Goal: Task Accomplishment & Management: Use online tool/utility

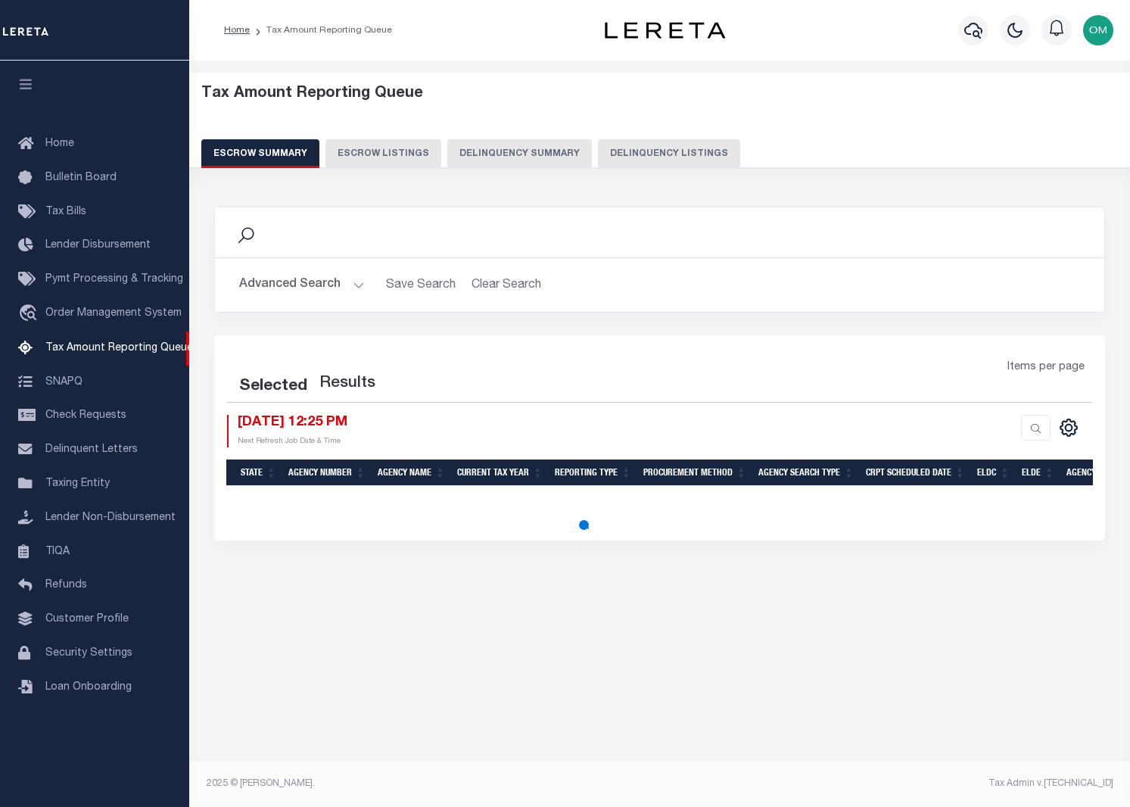
select select "100"
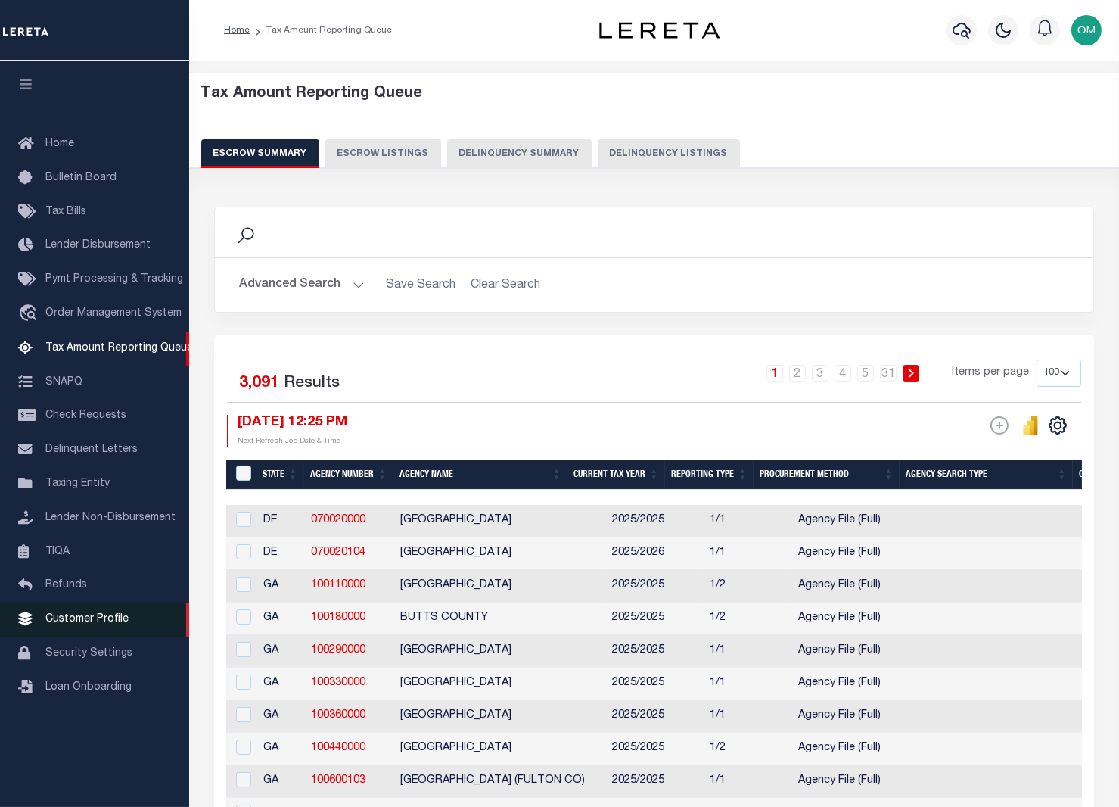
click at [114, 624] on span "Customer Profile" at bounding box center [86, 619] width 83 height 11
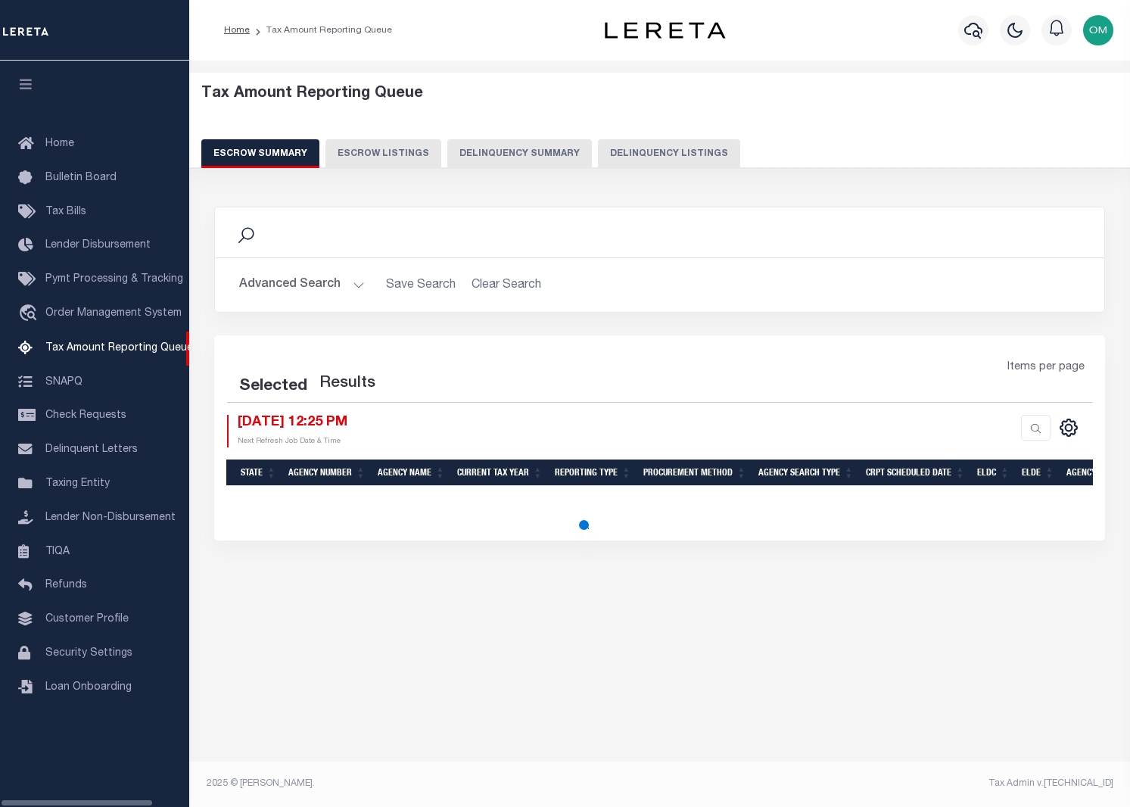
select select
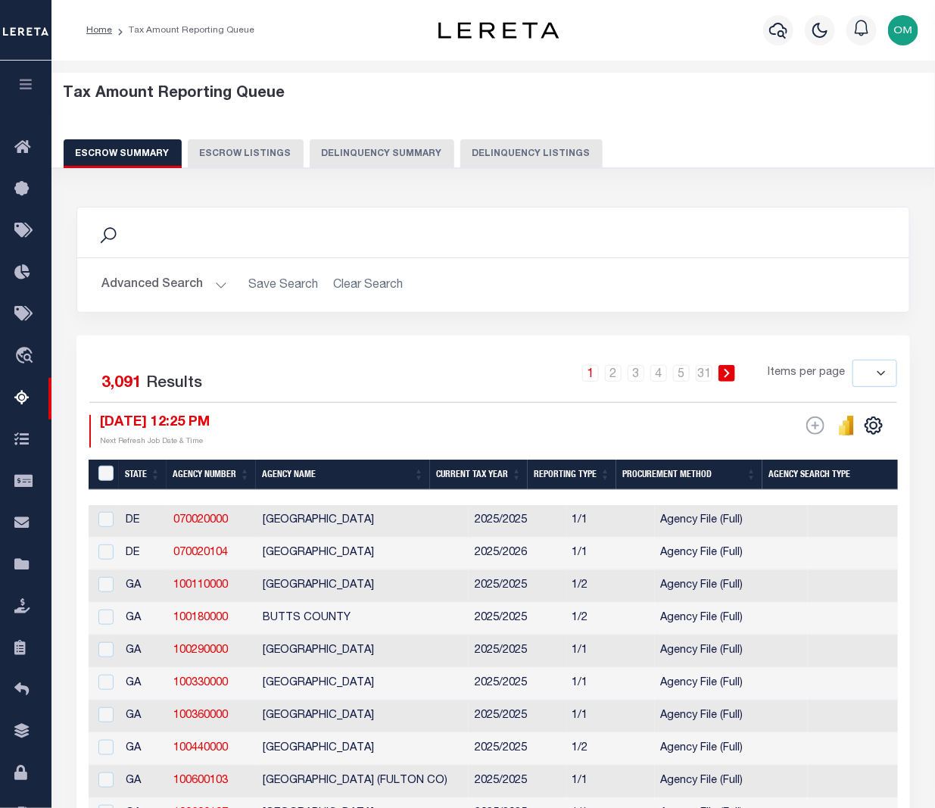
click at [21, 82] on icon "button" at bounding box center [25, 84] width 17 height 14
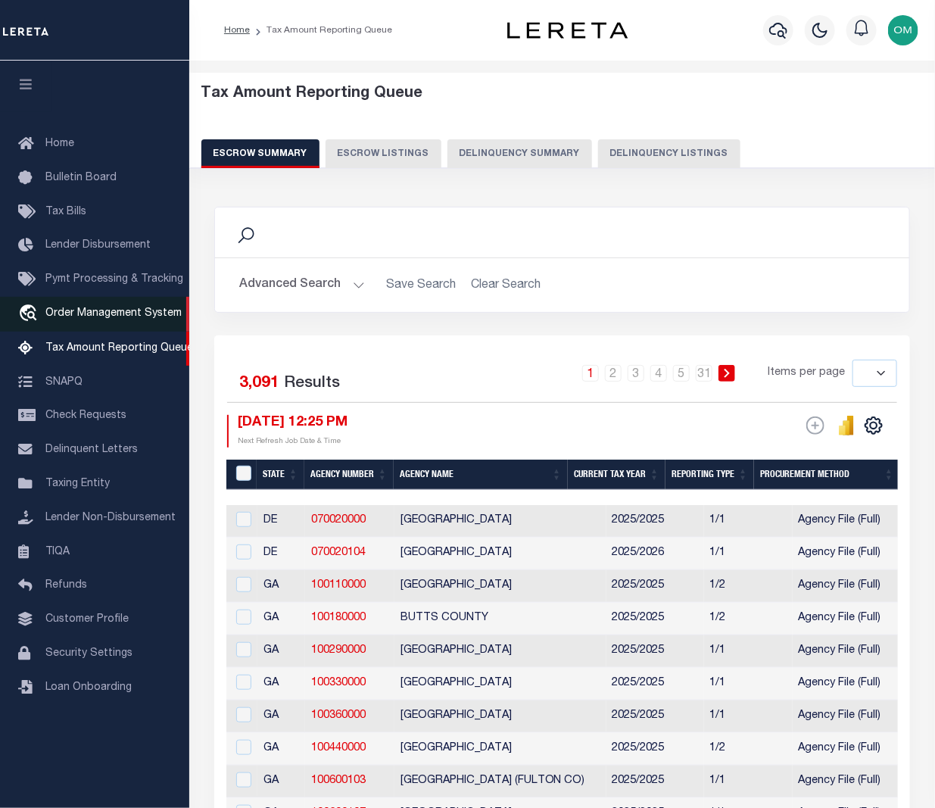
click at [98, 319] on span "Order Management System" at bounding box center [113, 313] width 136 height 11
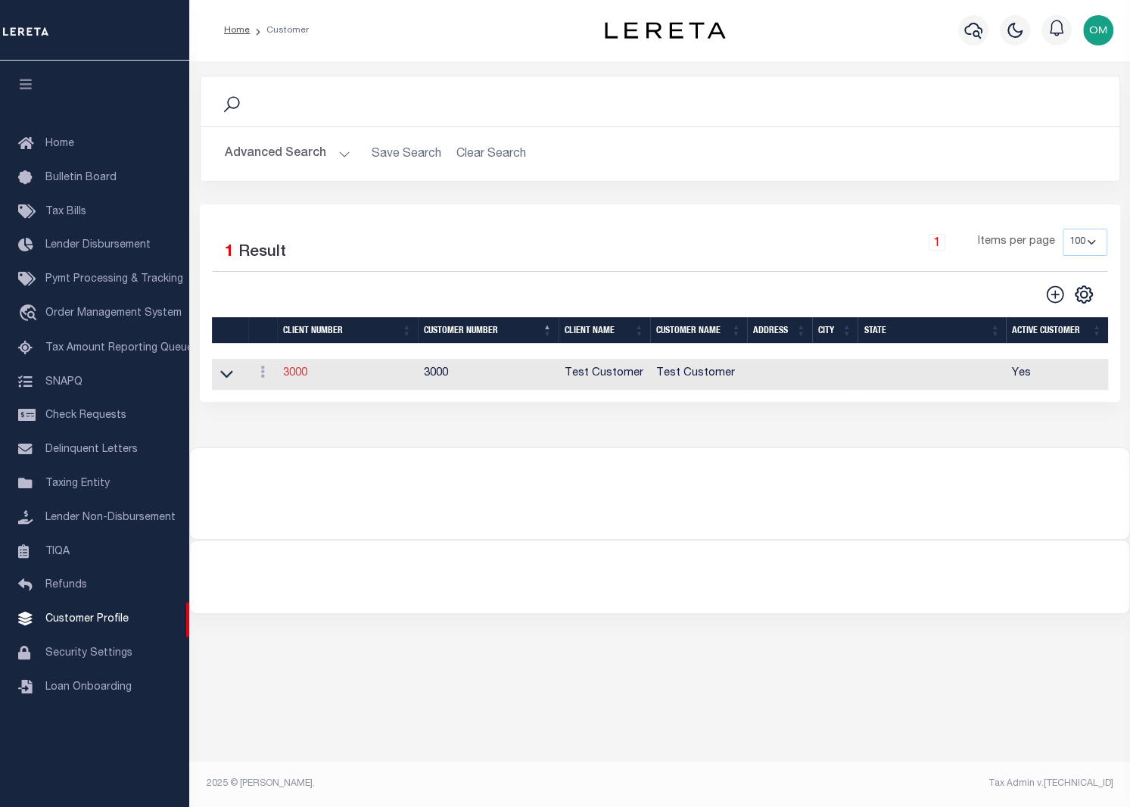
click at [291, 375] on link "3000" at bounding box center [295, 373] width 24 height 11
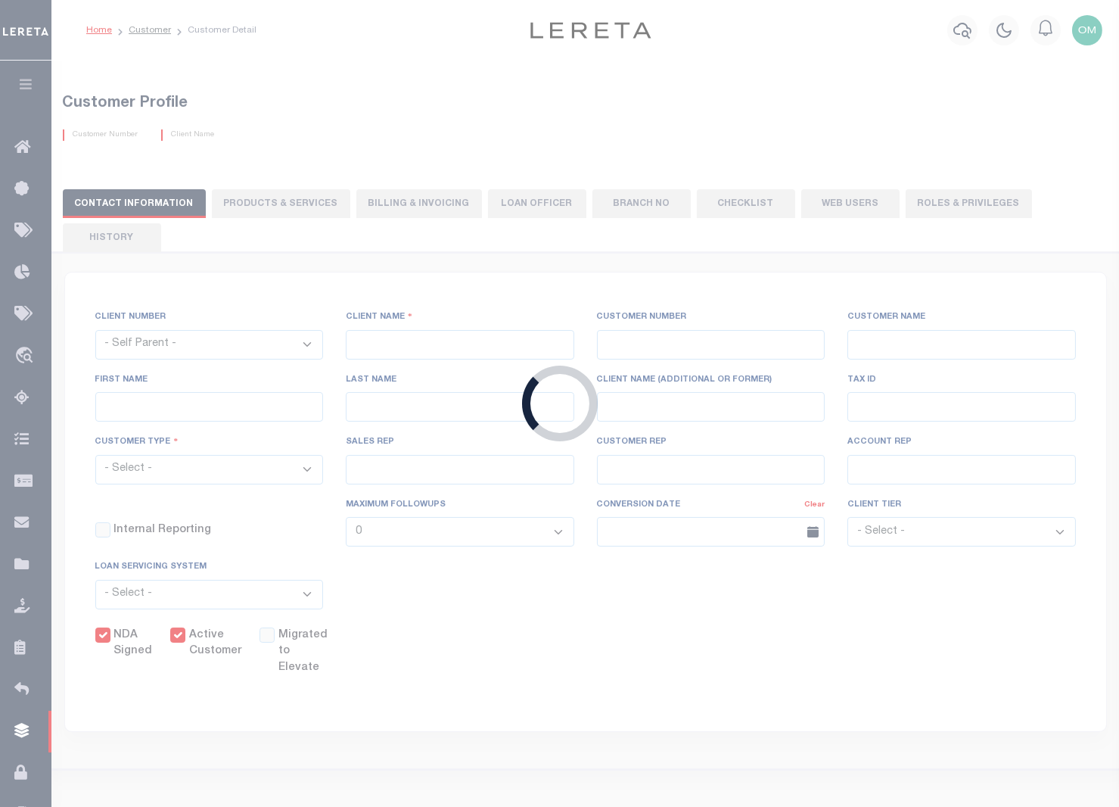
select select
type input "Test Customer"
type input "3000"
type input "Test Customer"
type input "Test"
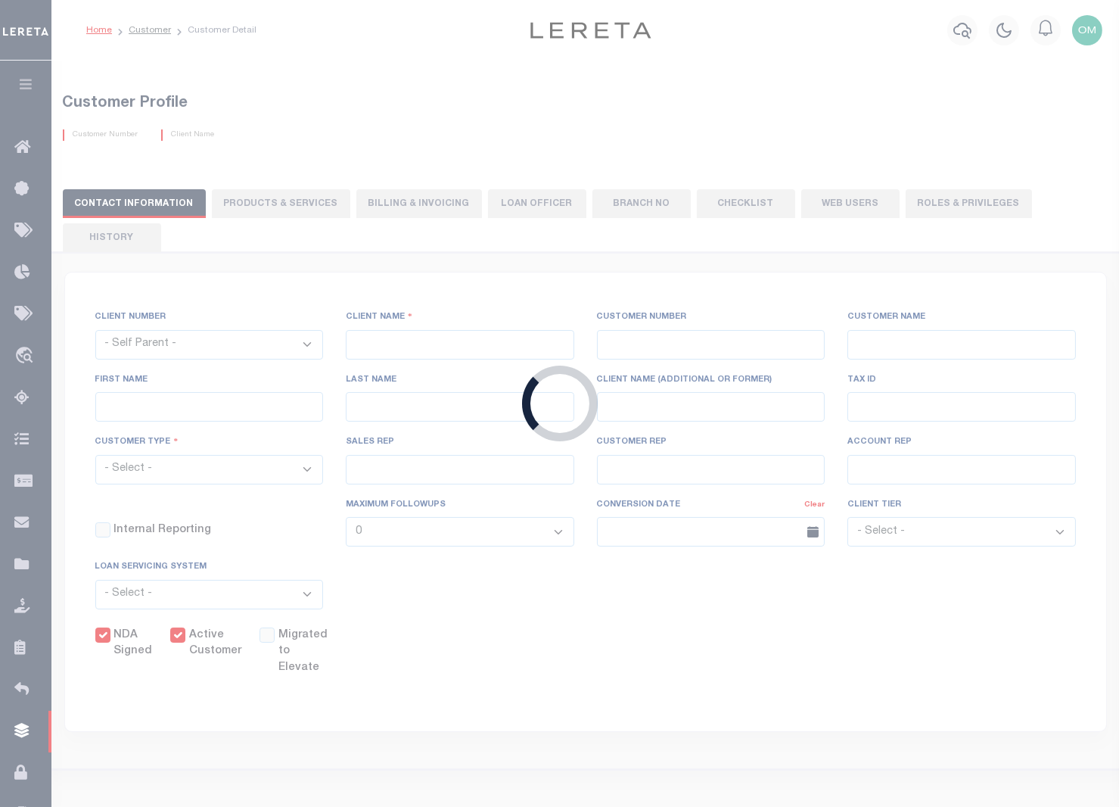
type input "Customer"
select select "Residential"
checkbox input "true"
select select
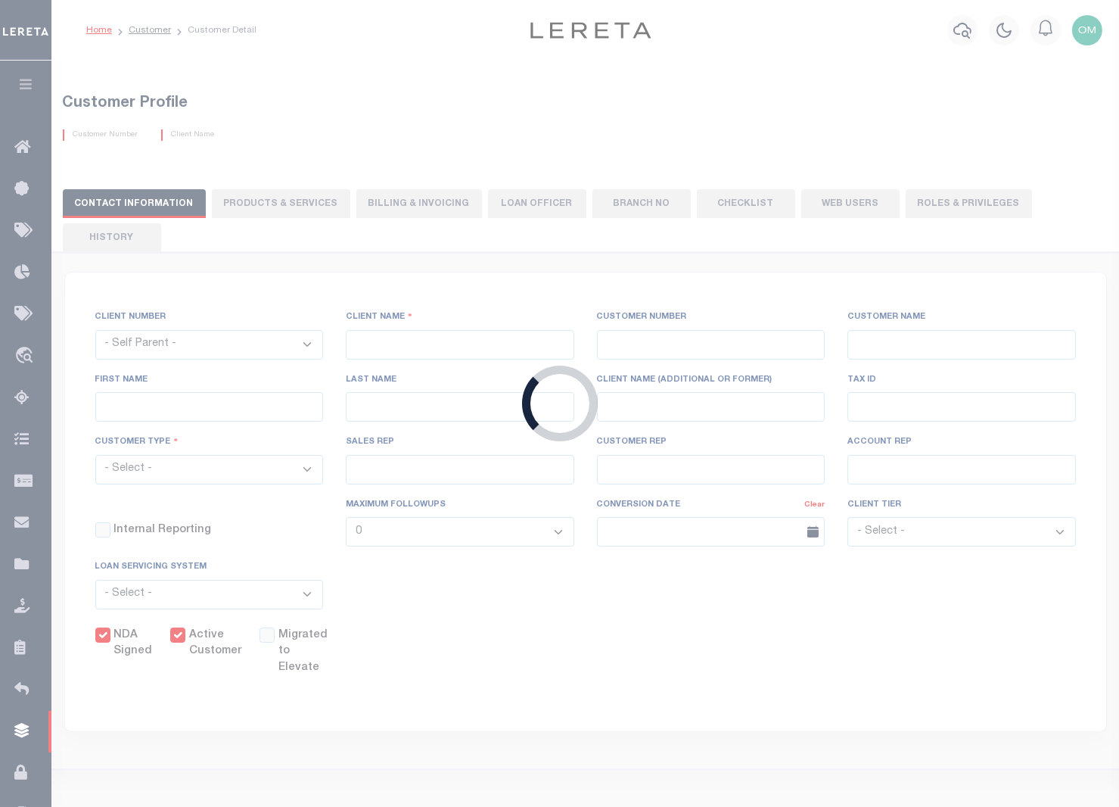
checkbox input "false"
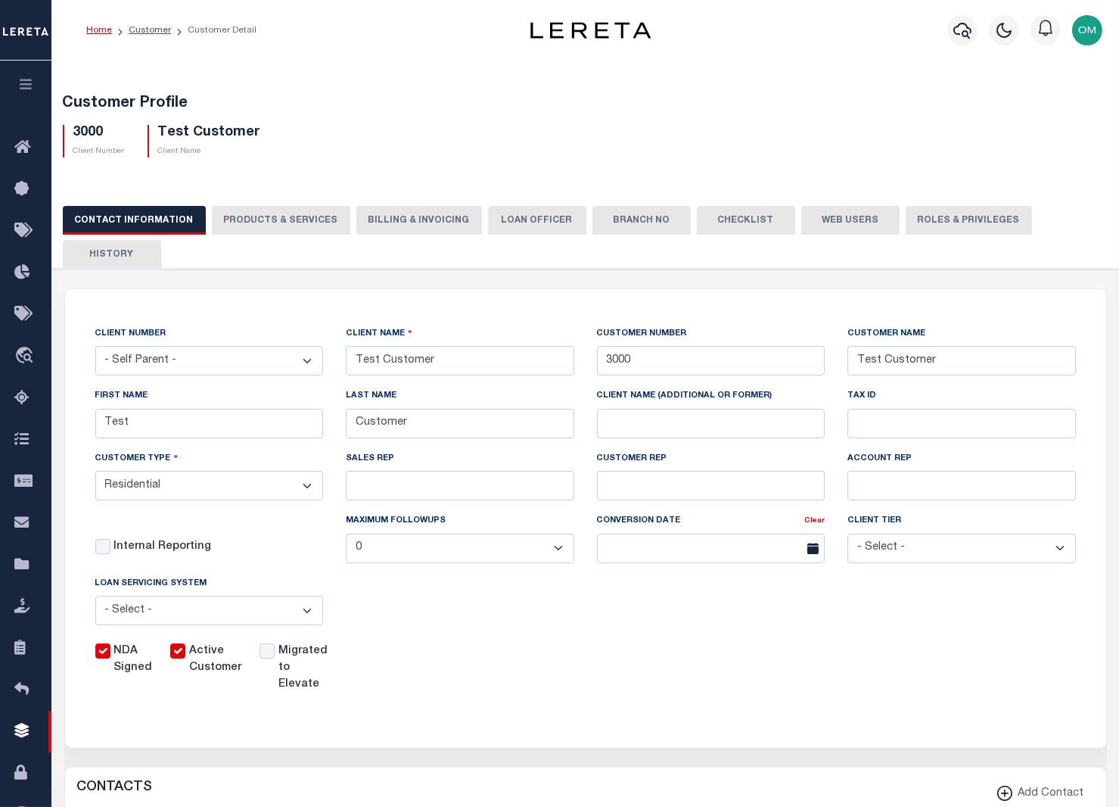
click at [301, 223] on button "PRODUCTS & SERVICES" at bounding box center [281, 220] width 139 height 29
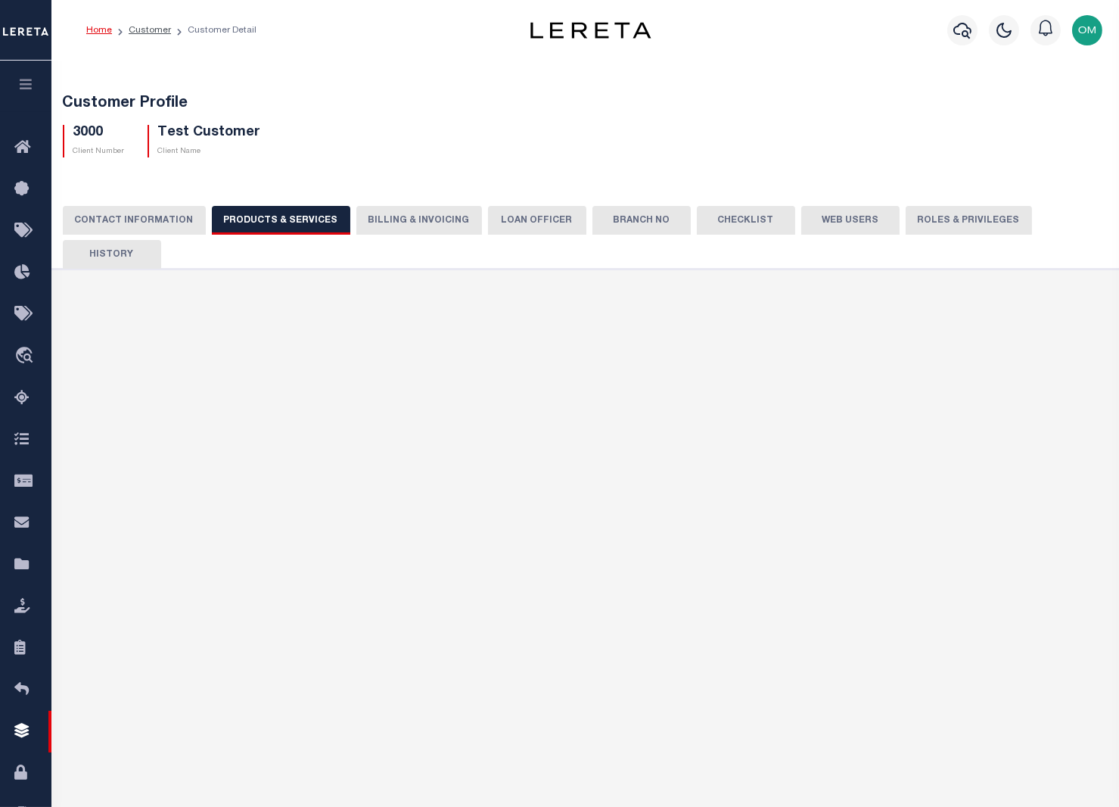
radio input "true"
checkbox input "true"
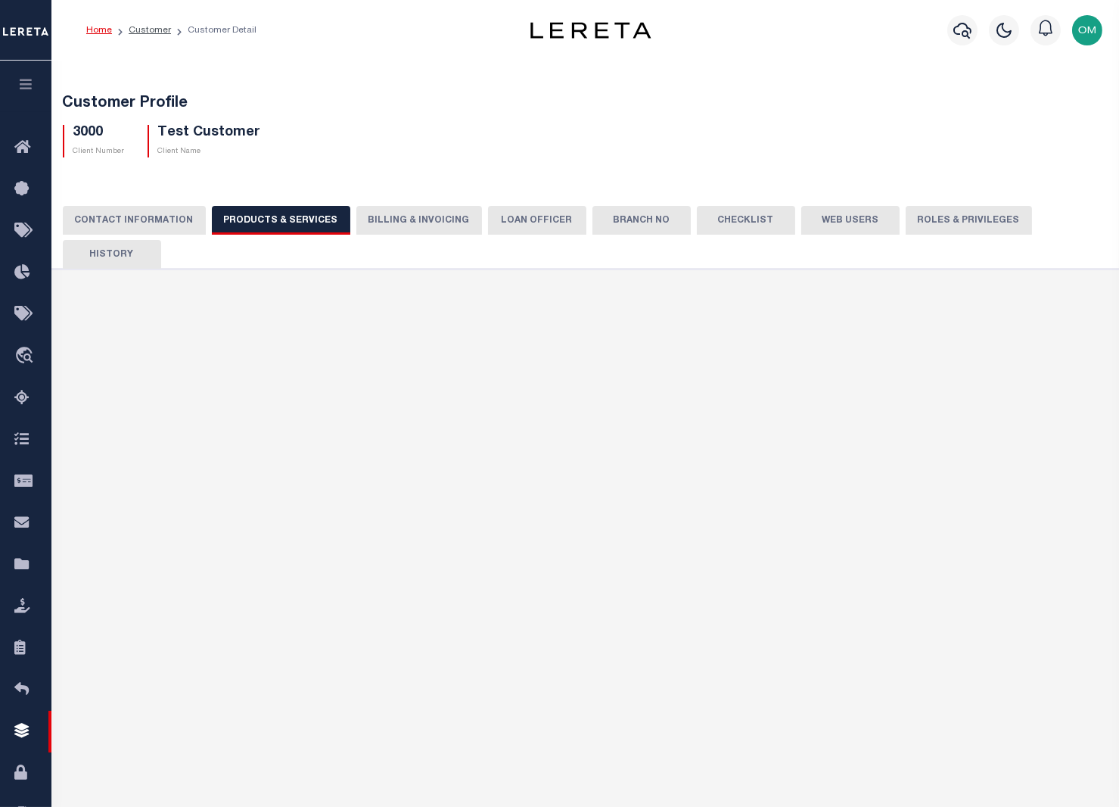
checkbox input "true"
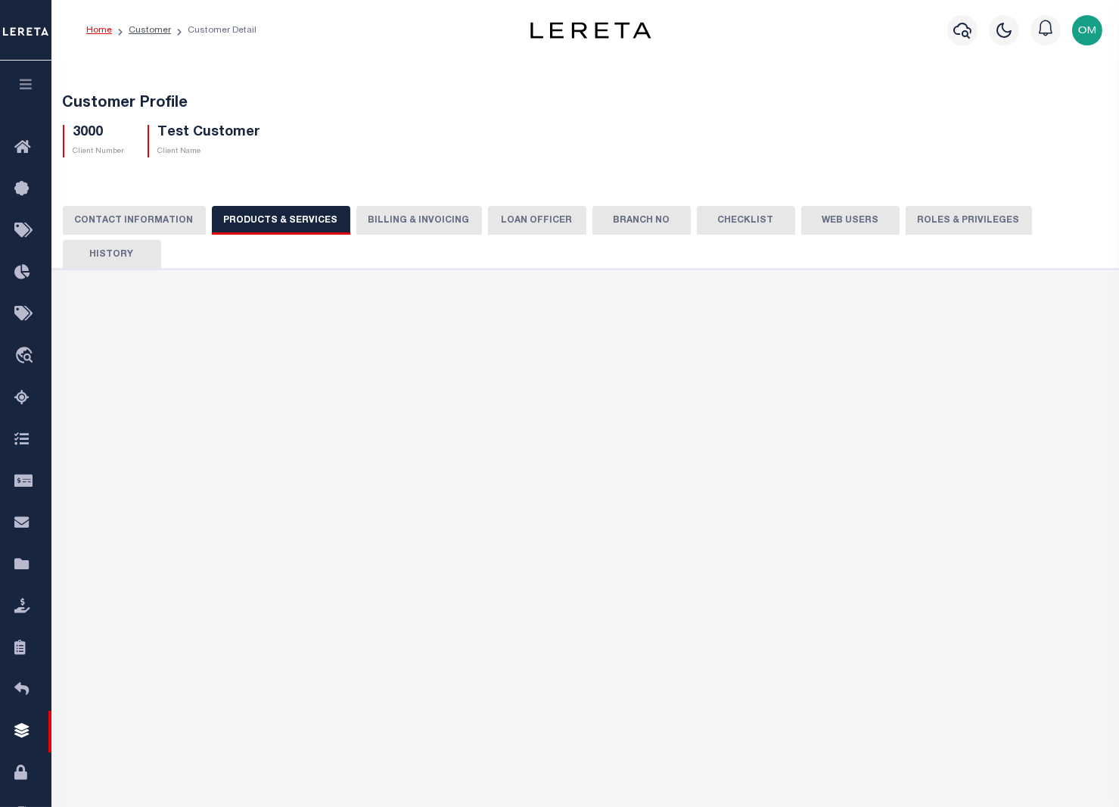
checkbox input "true"
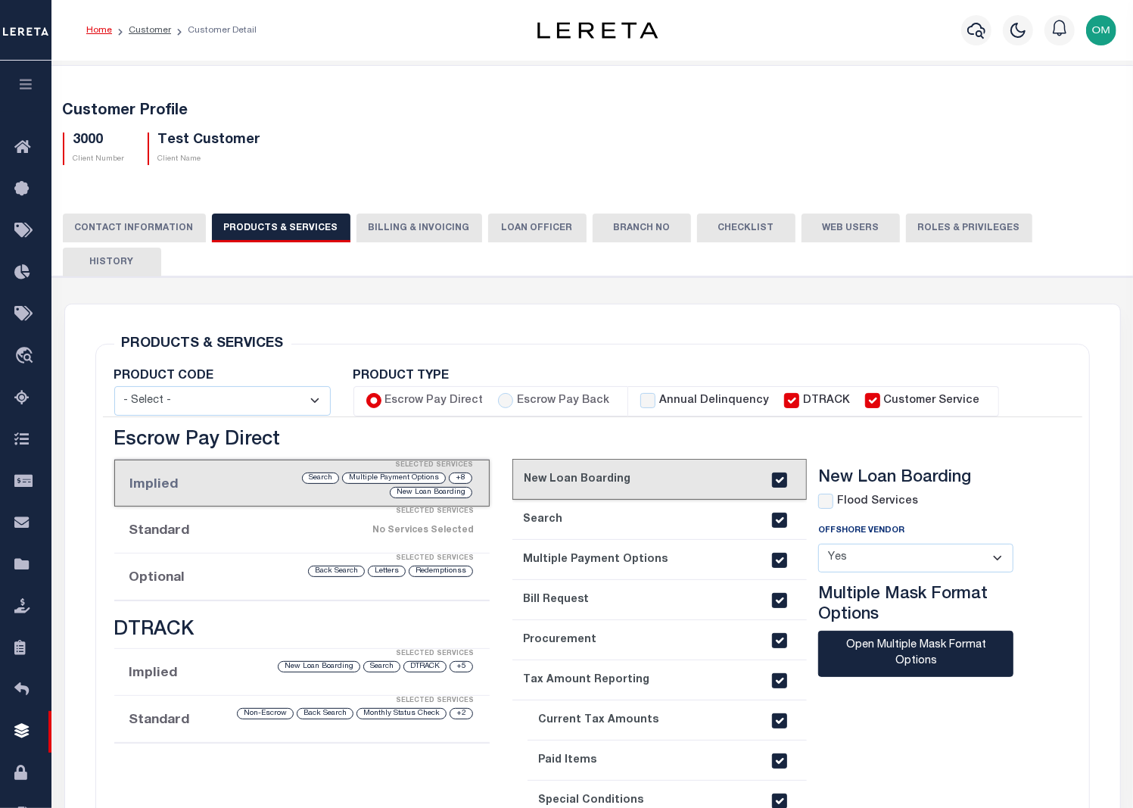
click at [250, 543] on div "Selected Services" at bounding box center [317, 558] width 376 height 30
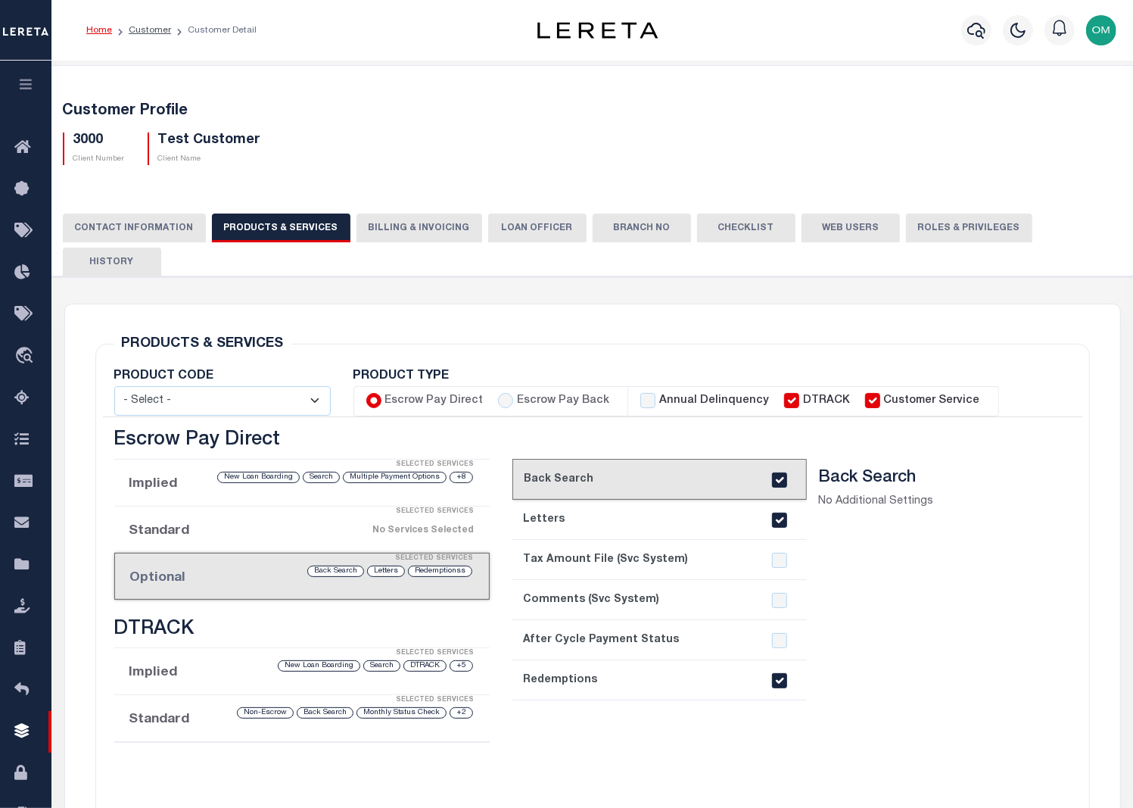
click at [250, 543] on div "Selected Services" at bounding box center [317, 558] width 375 height 30
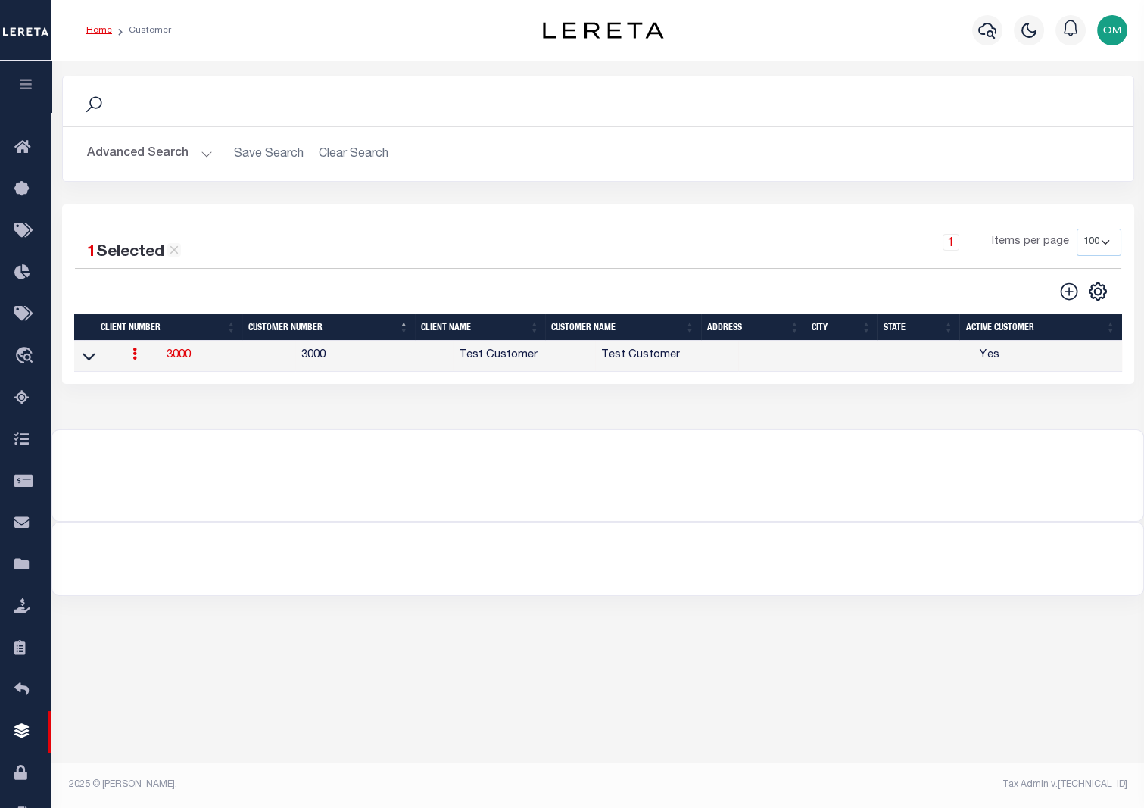
click at [27, 79] on icon "button" at bounding box center [25, 84] width 17 height 14
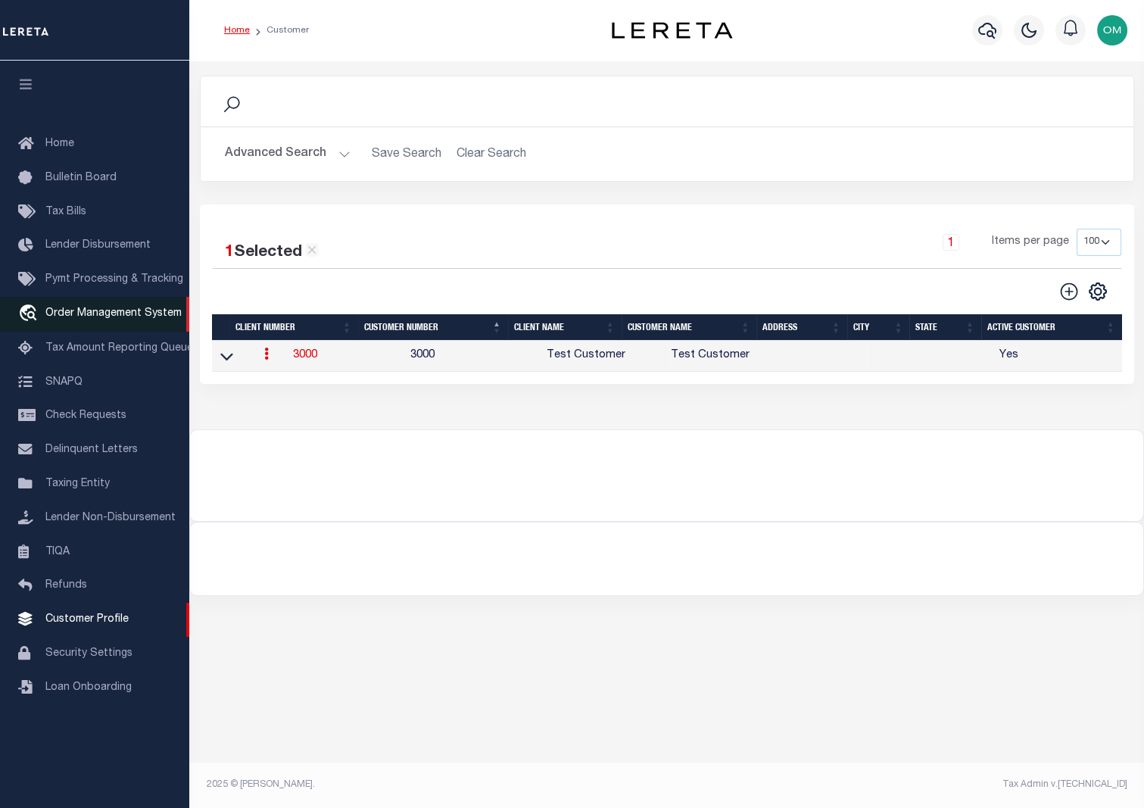
click at [113, 308] on link "travel_explore Order Management System" at bounding box center [94, 314] width 189 height 35
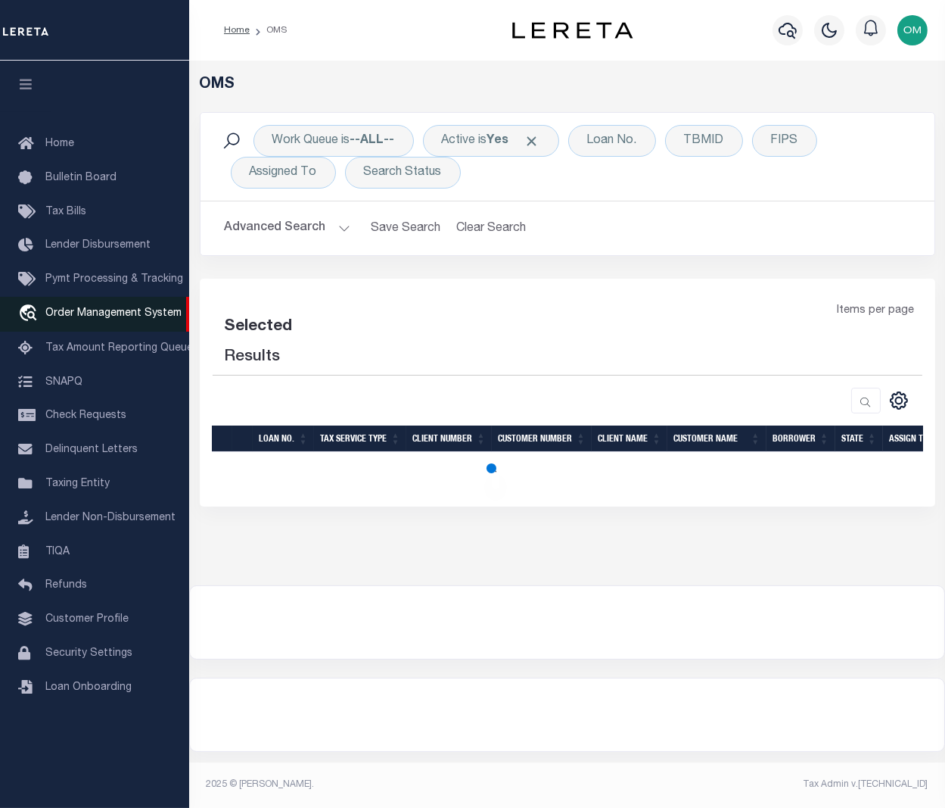
select select "200"
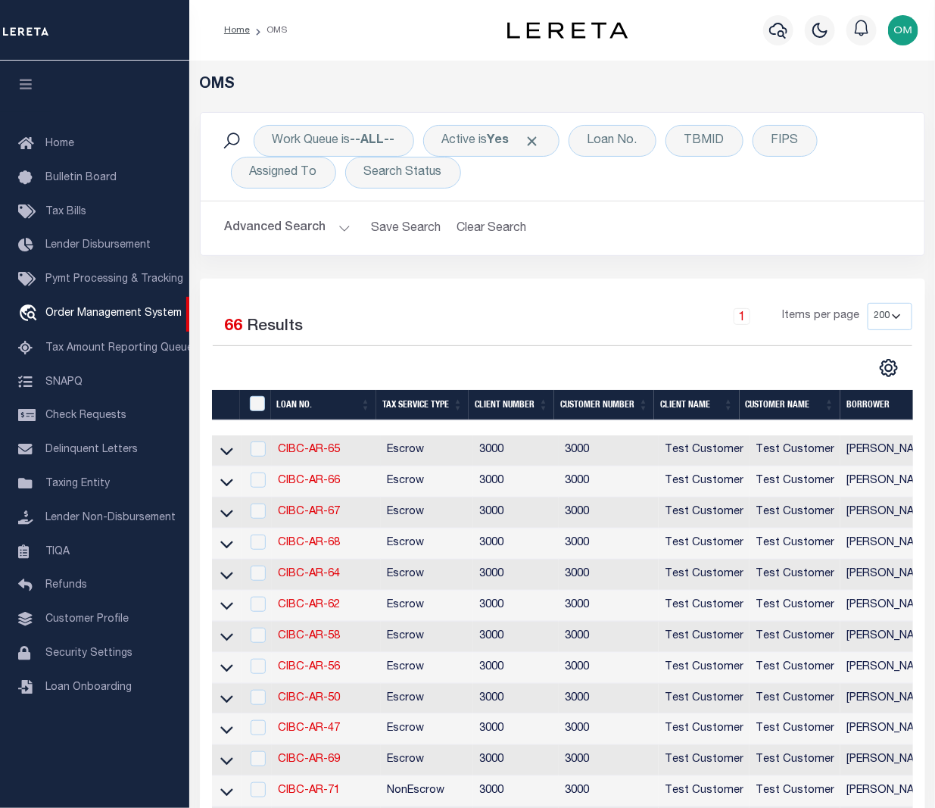
click at [310, 444] on td "CIBC-AR-65" at bounding box center [326, 450] width 109 height 31
checkbox input "true"
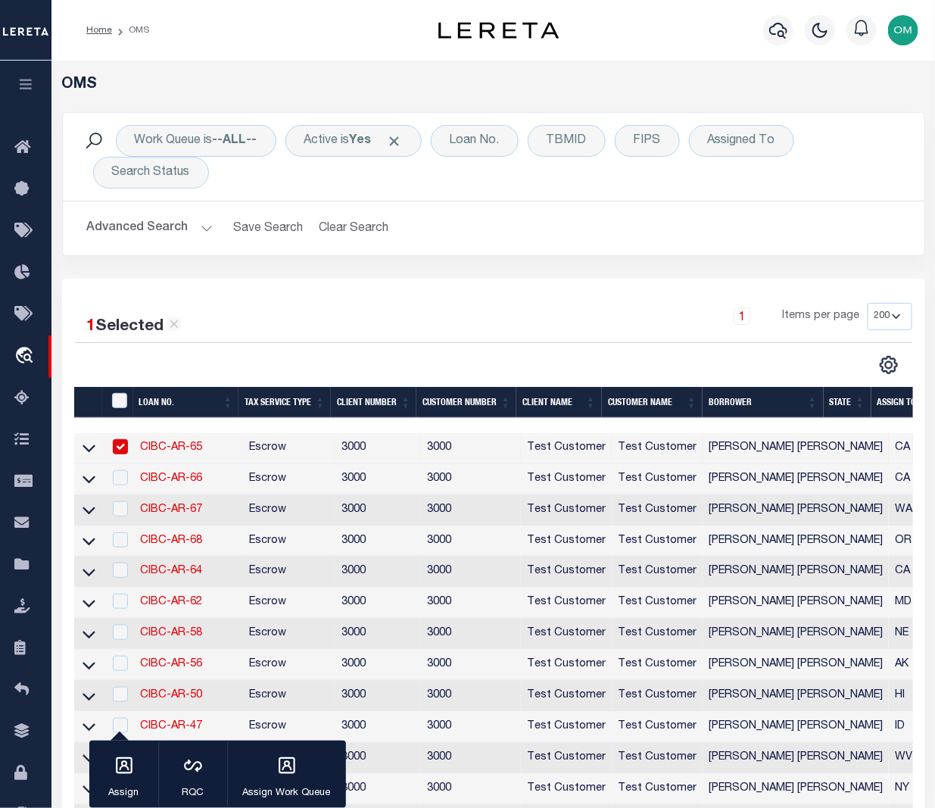
click at [159, 447] on link "CIBC-AR-65" at bounding box center [171, 447] width 62 height 11
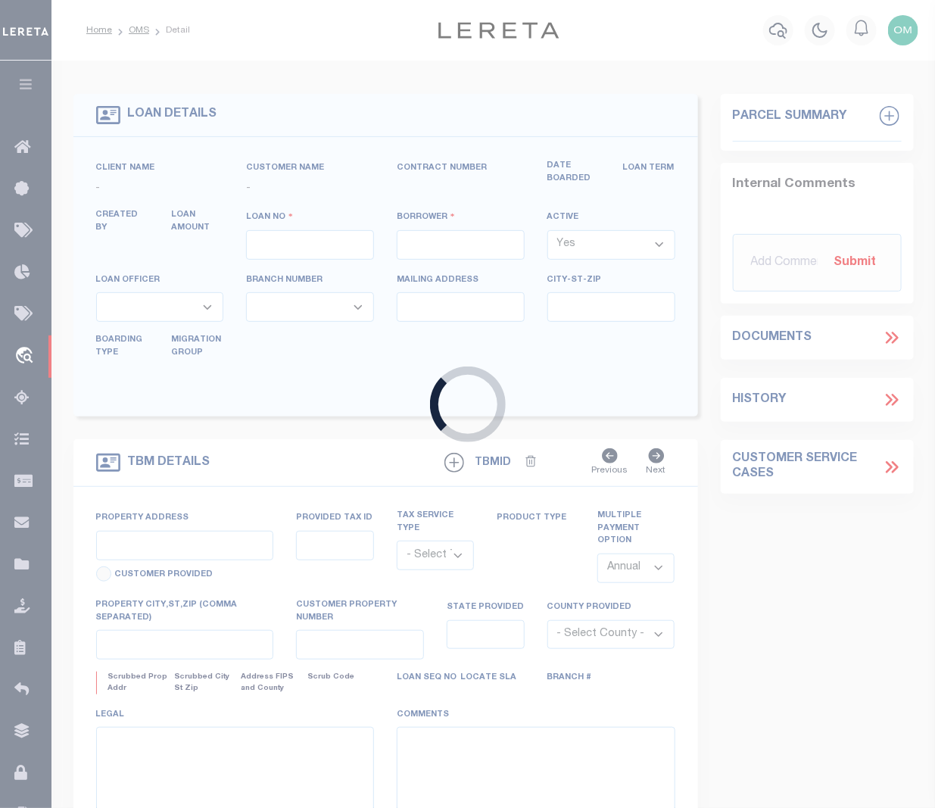
type input "CIBC-AR-65"
type input "Omar S Mohammed"
select select
type input "[STREET_ADDRESS]"
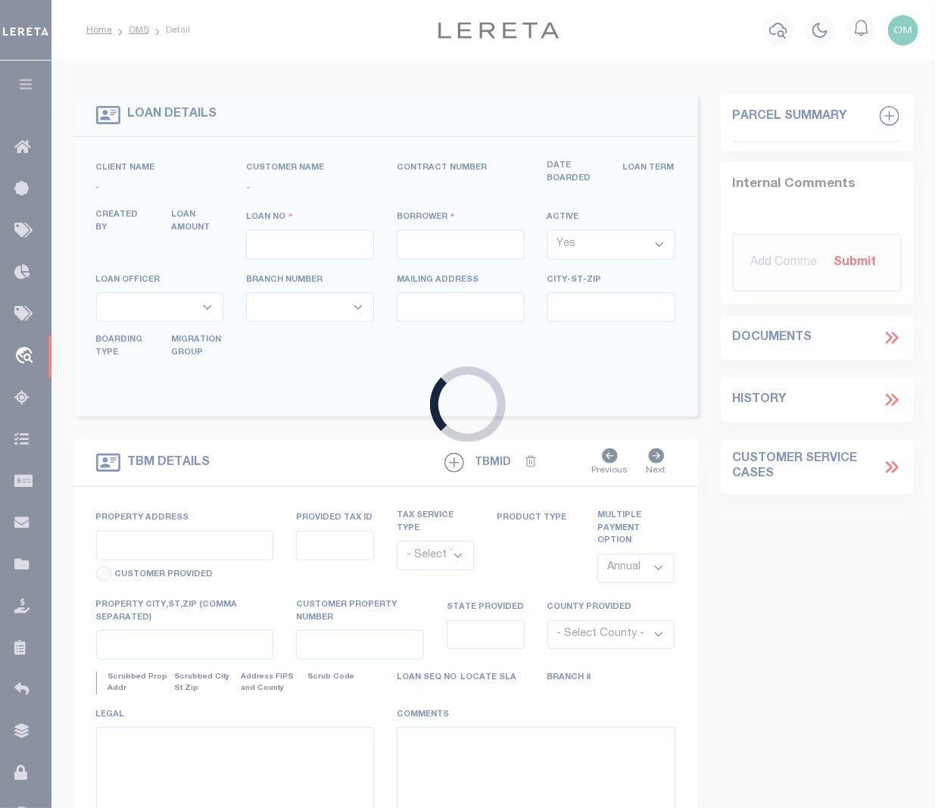
type input "[GEOGRAPHIC_DATA] 10977-1823"
type input "06/02/2025"
select select "10"
select select "Escrow"
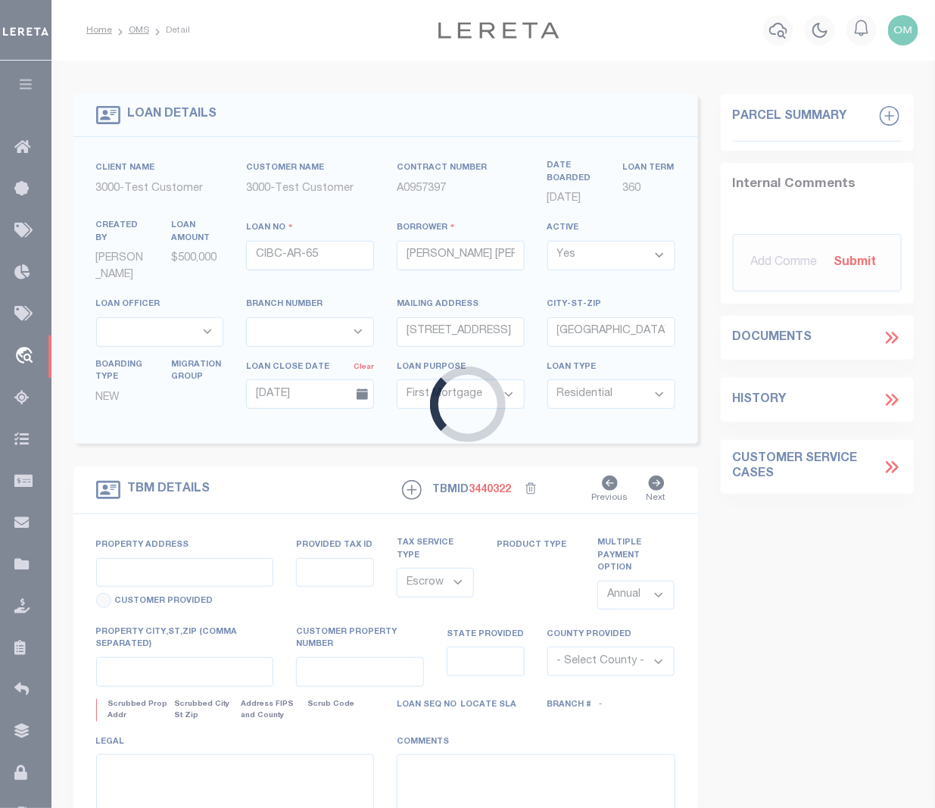
type input "[STREET_ADDRESS][PERSON_NAME]"
type input "1111"
select select
type input "VAN NUYS CA 91406-5074"
type input "11145"
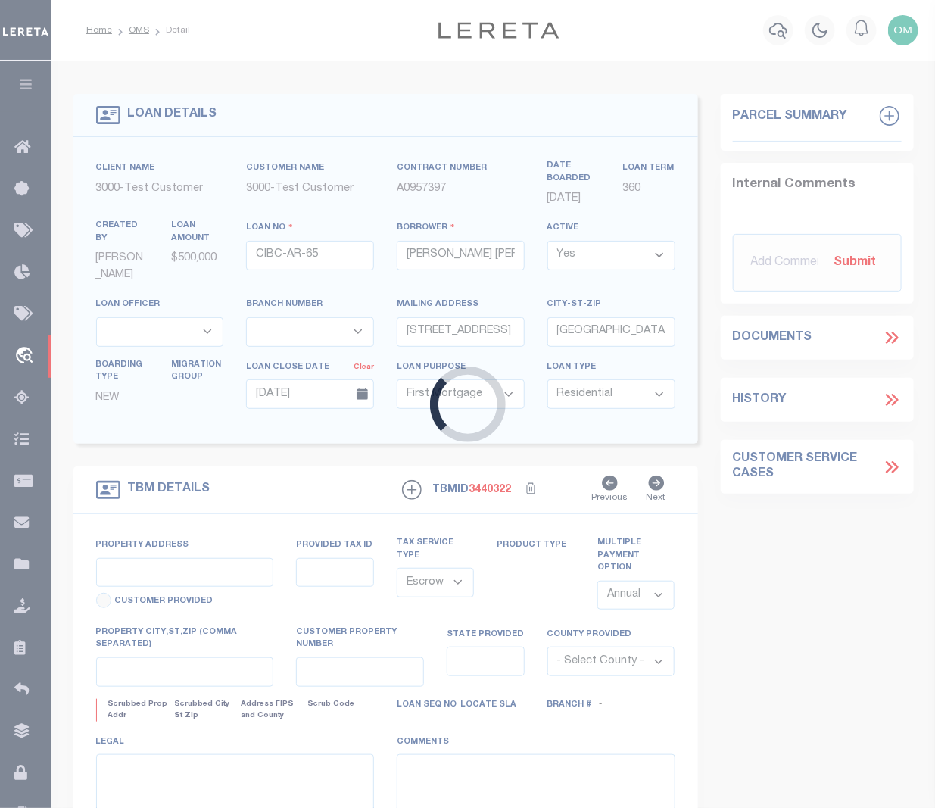
type input "CA"
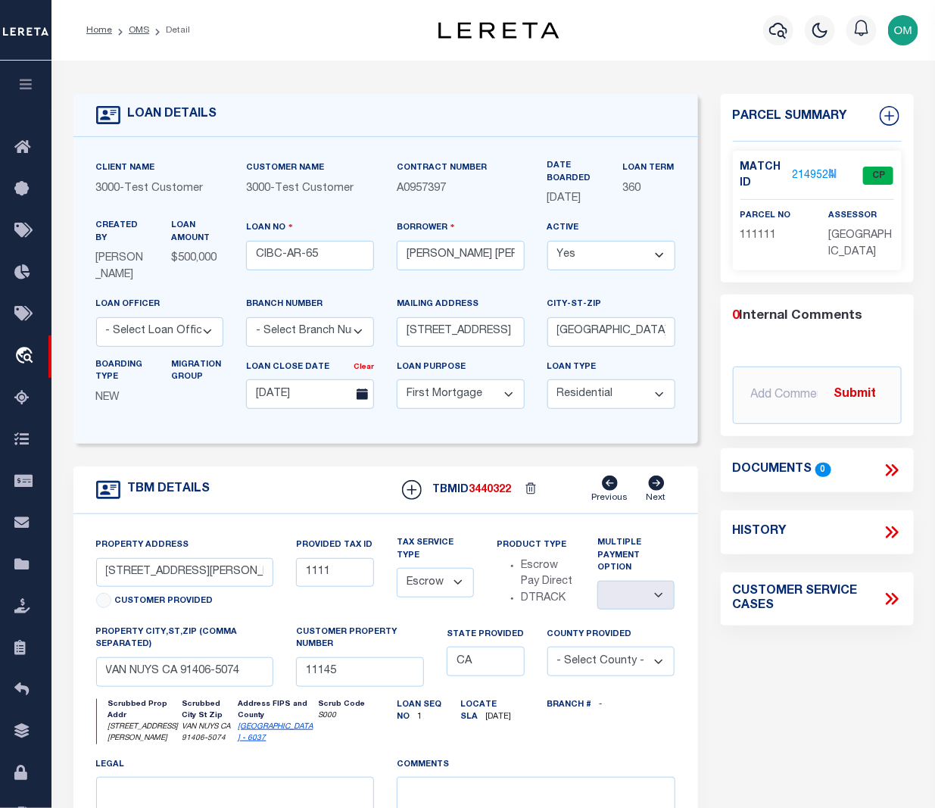
click at [802, 173] on link "2149524" at bounding box center [813, 176] width 42 height 16
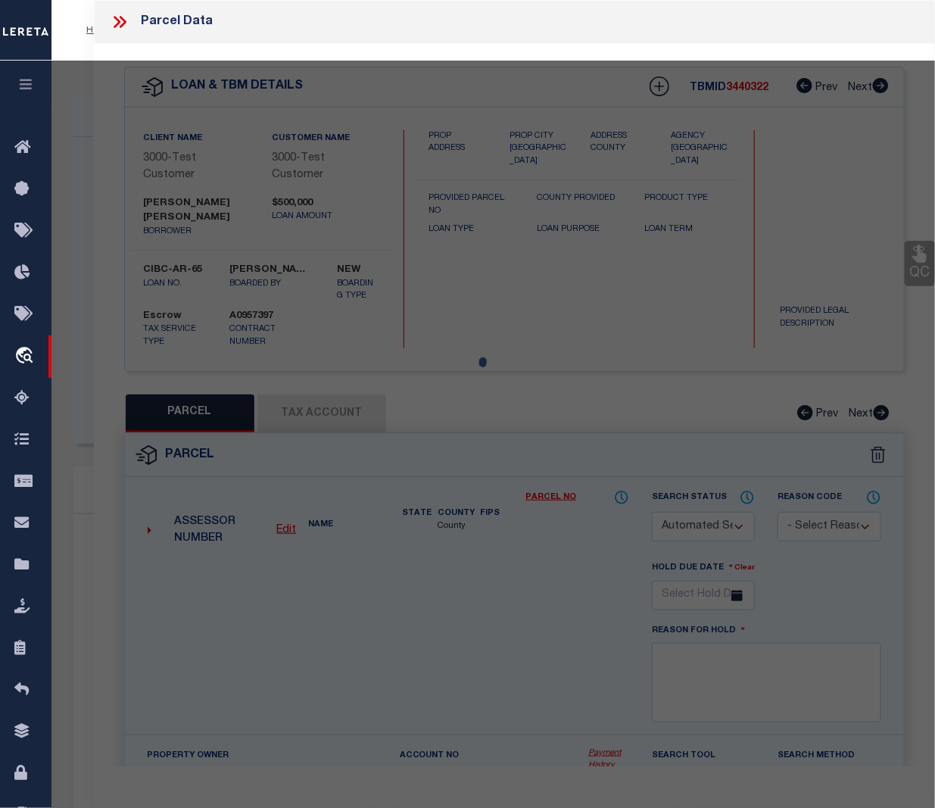
checkbox input "false"
select select "CP"
select select "ACT"
select select "TPW"
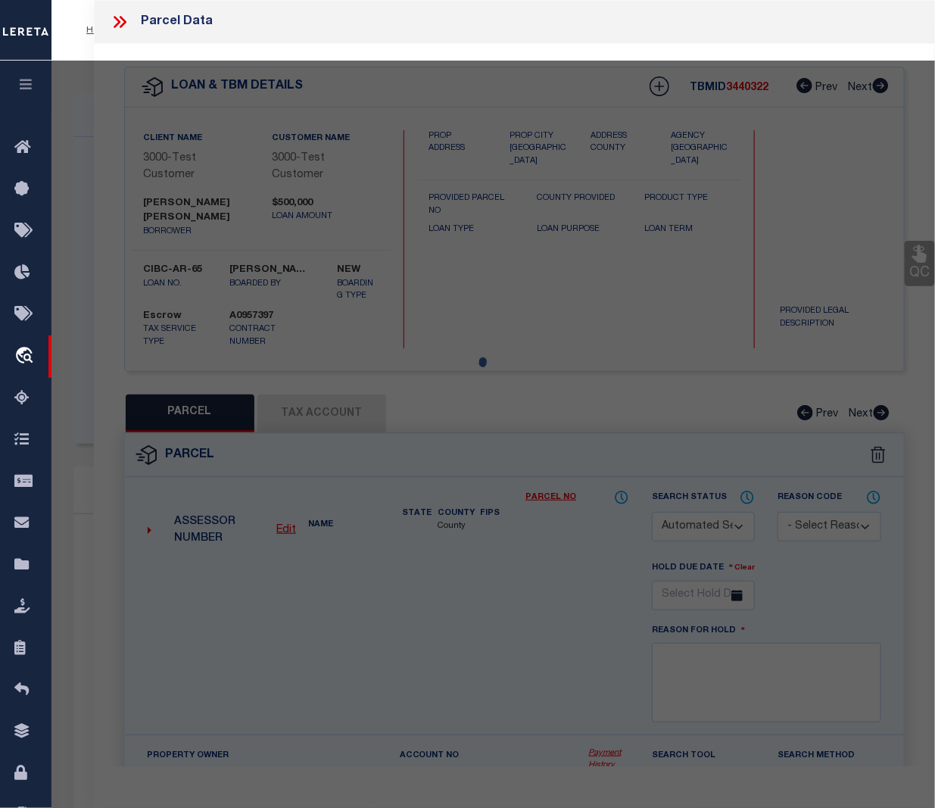
select select
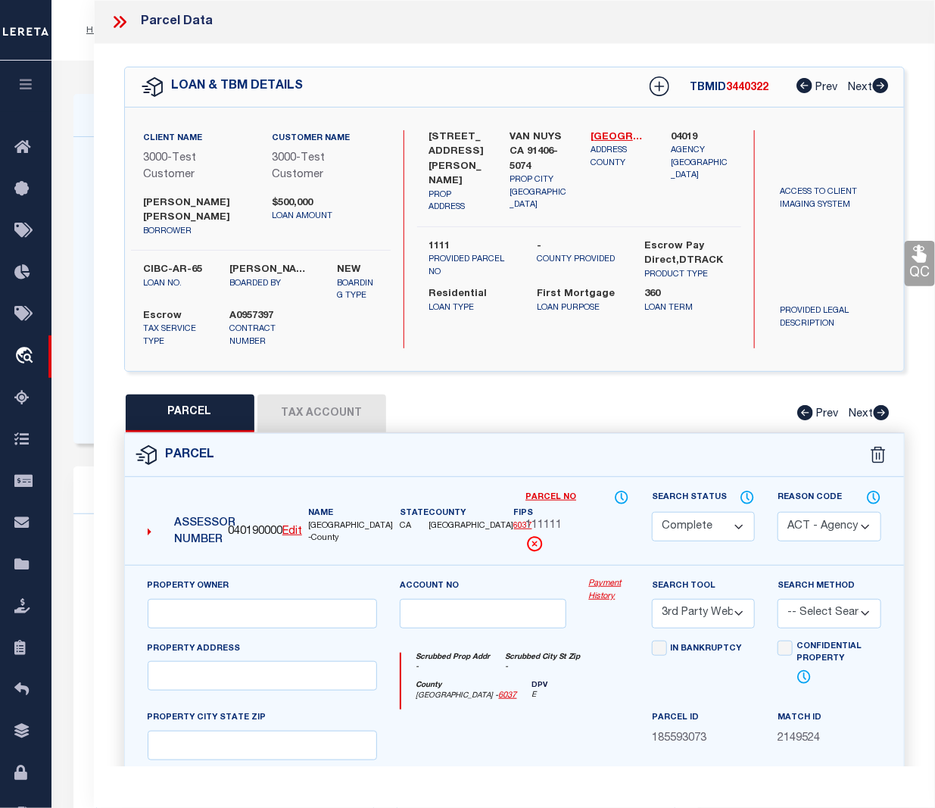
click at [601, 577] on link "Payment History" at bounding box center [609, 589] width 40 height 25
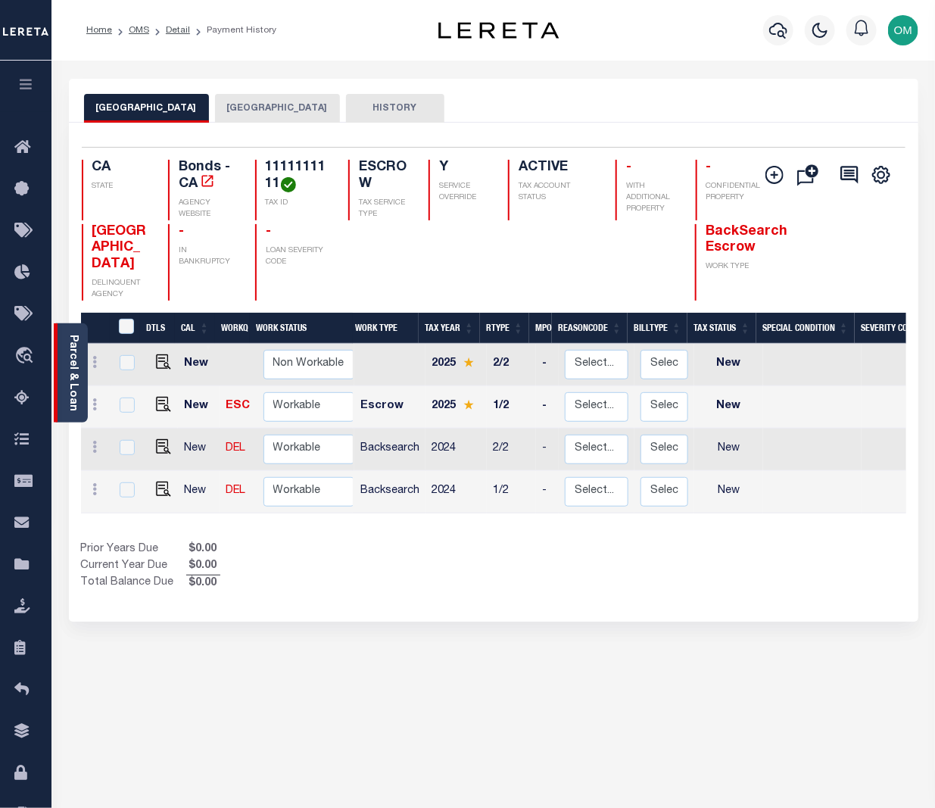
click at [72, 354] on link "Parcel & Loan" at bounding box center [72, 373] width 11 height 76
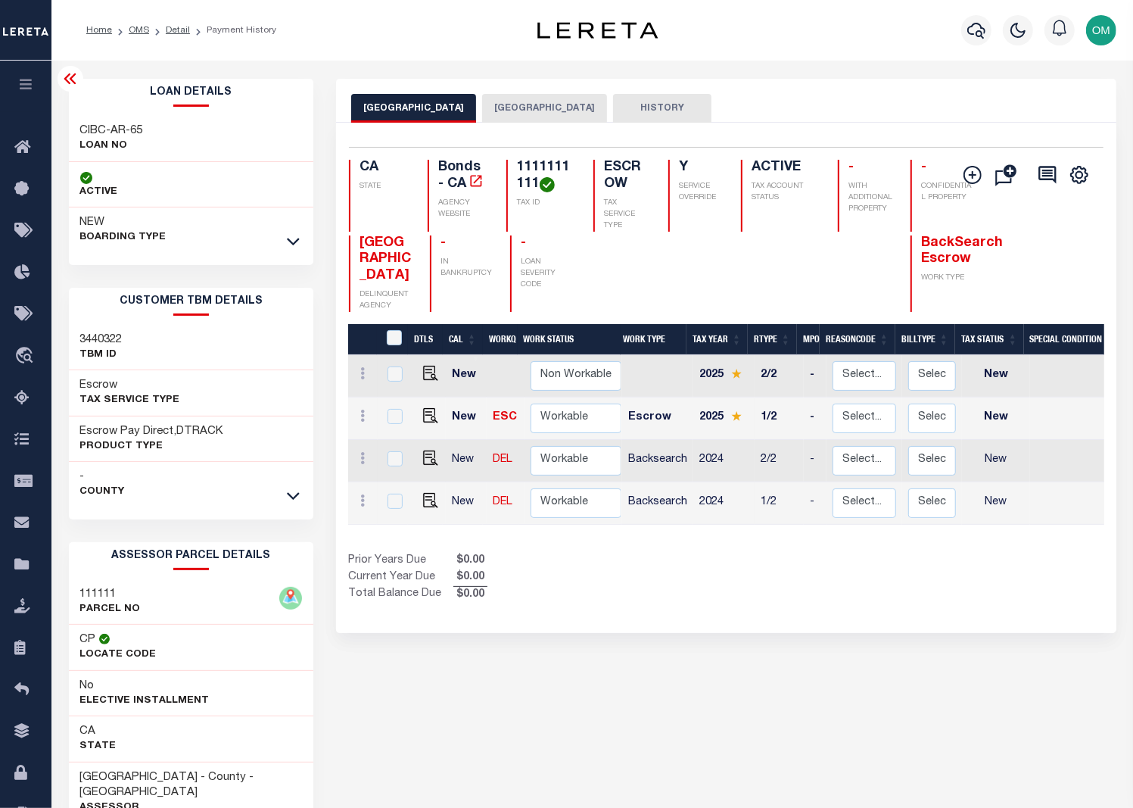
click at [546, 724] on div "[GEOGRAPHIC_DATA] [GEOGRAPHIC_DATA] COUNTY HISTORY 4" at bounding box center [726, 514] width 803 height 870
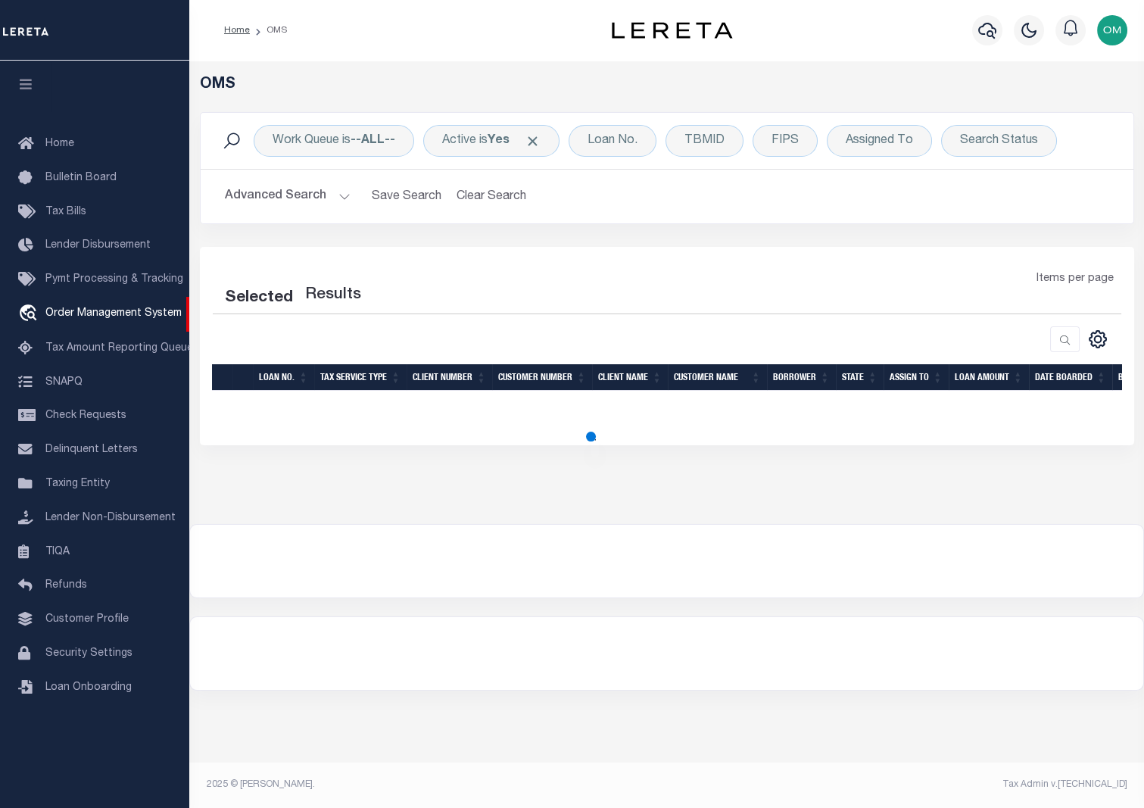
select select "200"
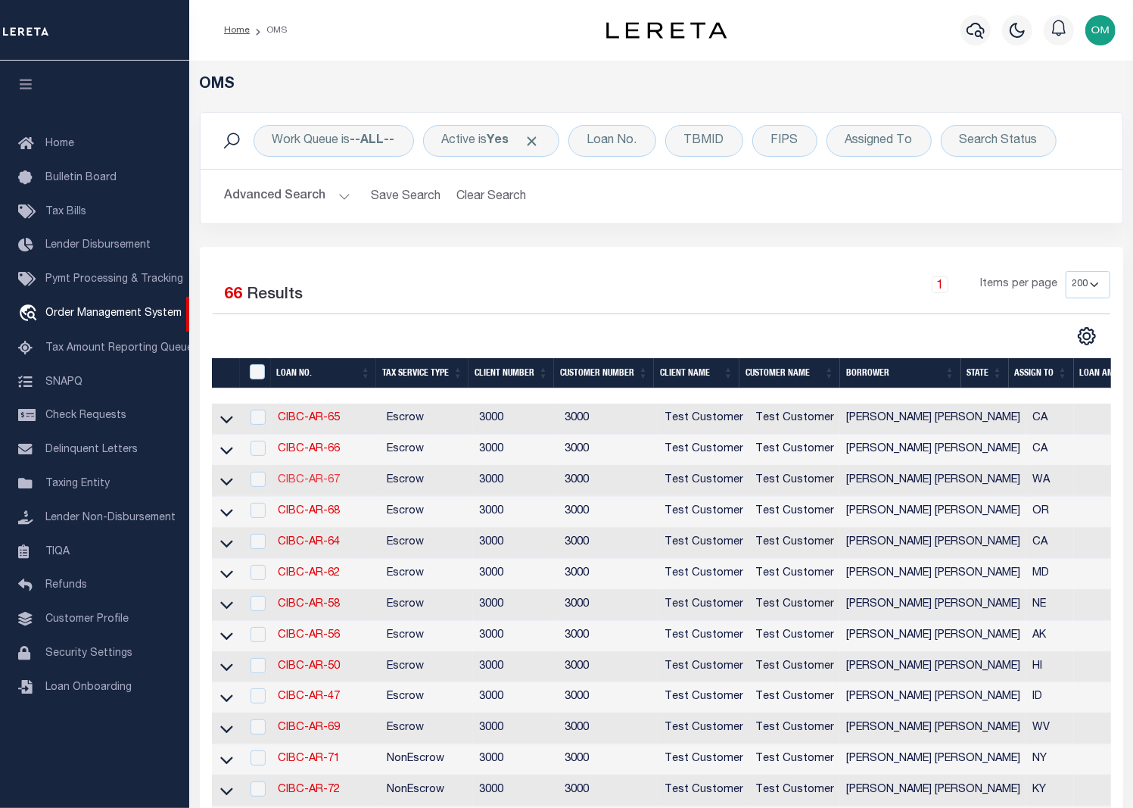
click at [303, 483] on link "CIBC-AR-67" at bounding box center [309, 480] width 62 height 11
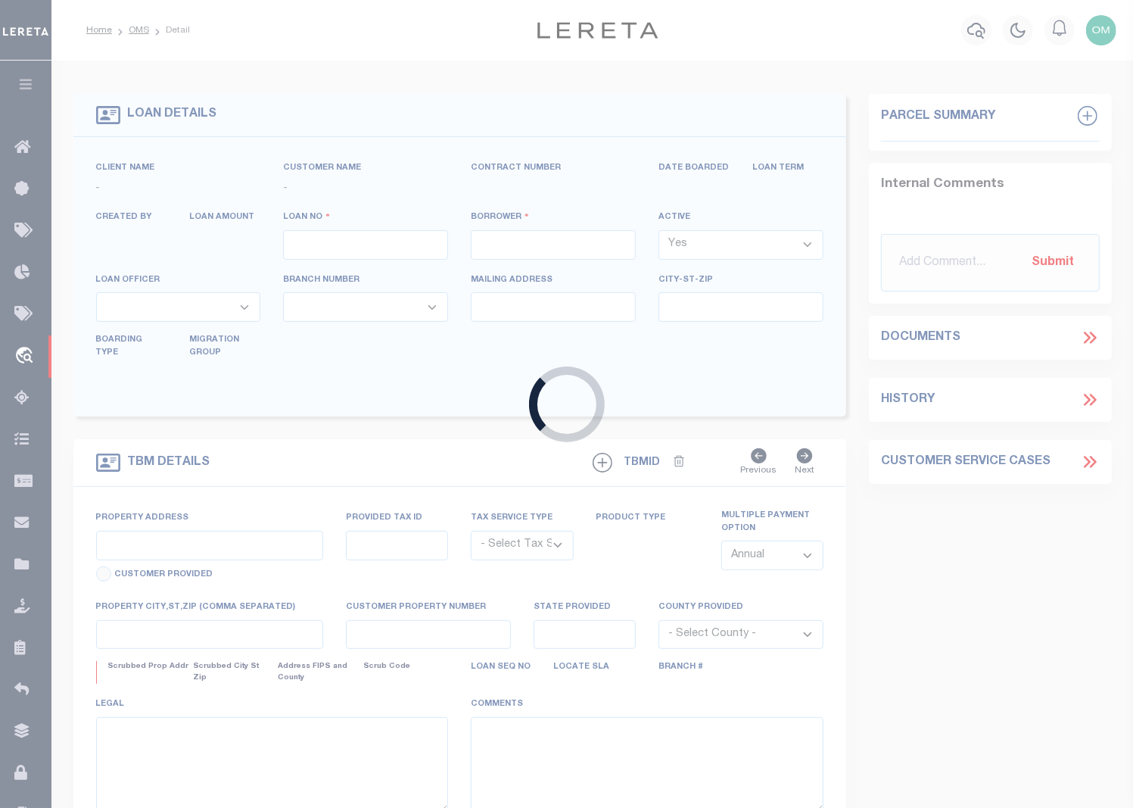
type input "CIBC-AR-67"
type input "[PERSON_NAME] [PERSON_NAME]"
select select
type input "25224 BIRCH GROVE LN"
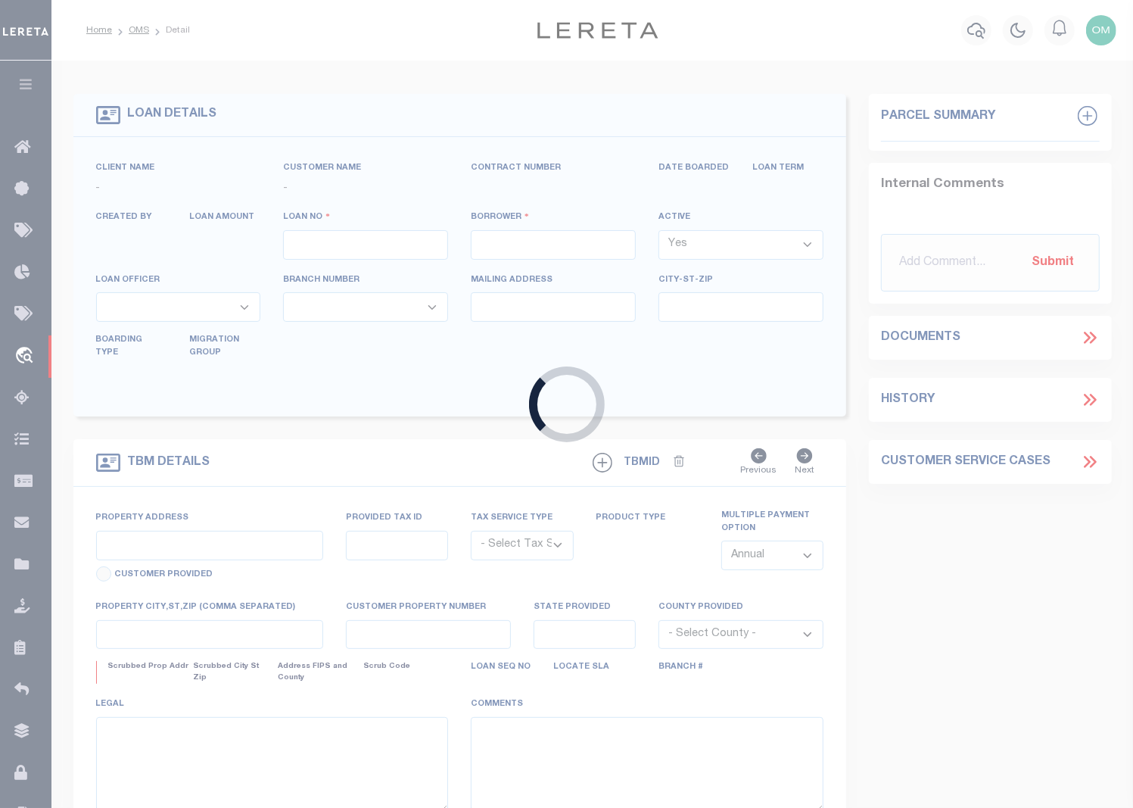
type input "LAKE FOREST CA 92630-6415"
type input "06/02/2025"
select select "10"
select select "Escrow"
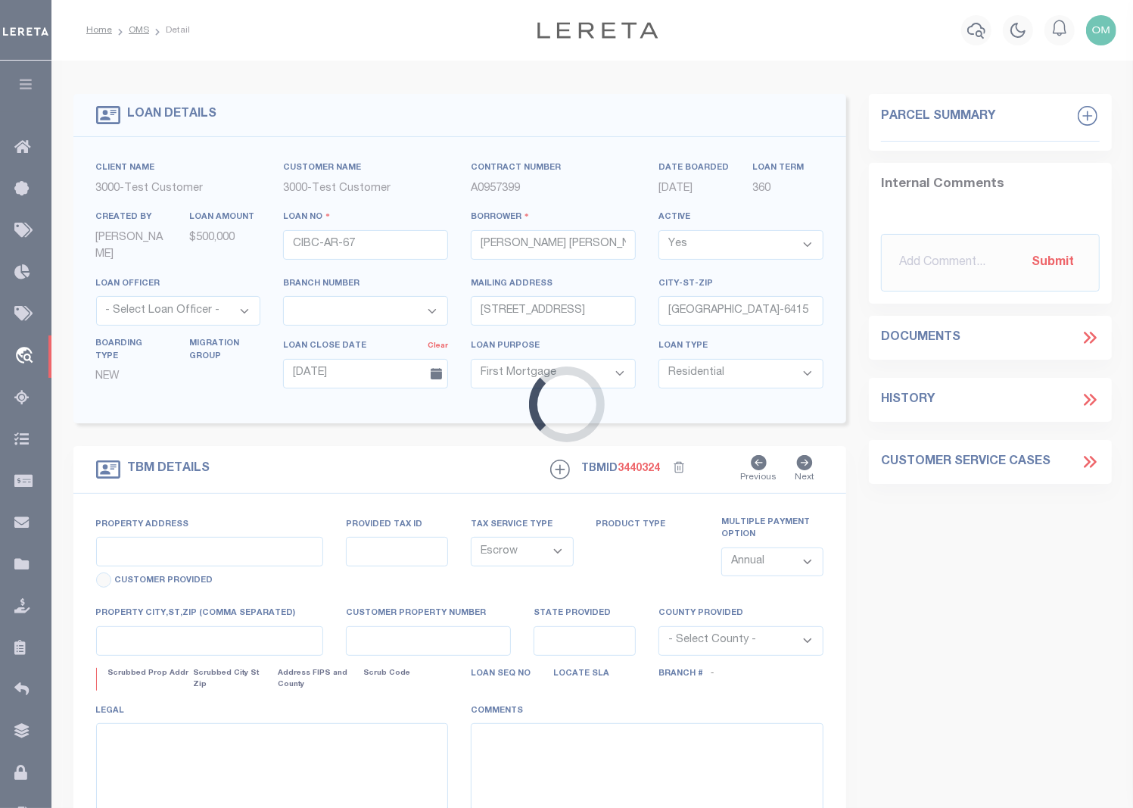
type input "4223 RENTON AVE S"
type input "1111"
select select
type input "SEATTLE WA 98108-1634"
type input "11145"
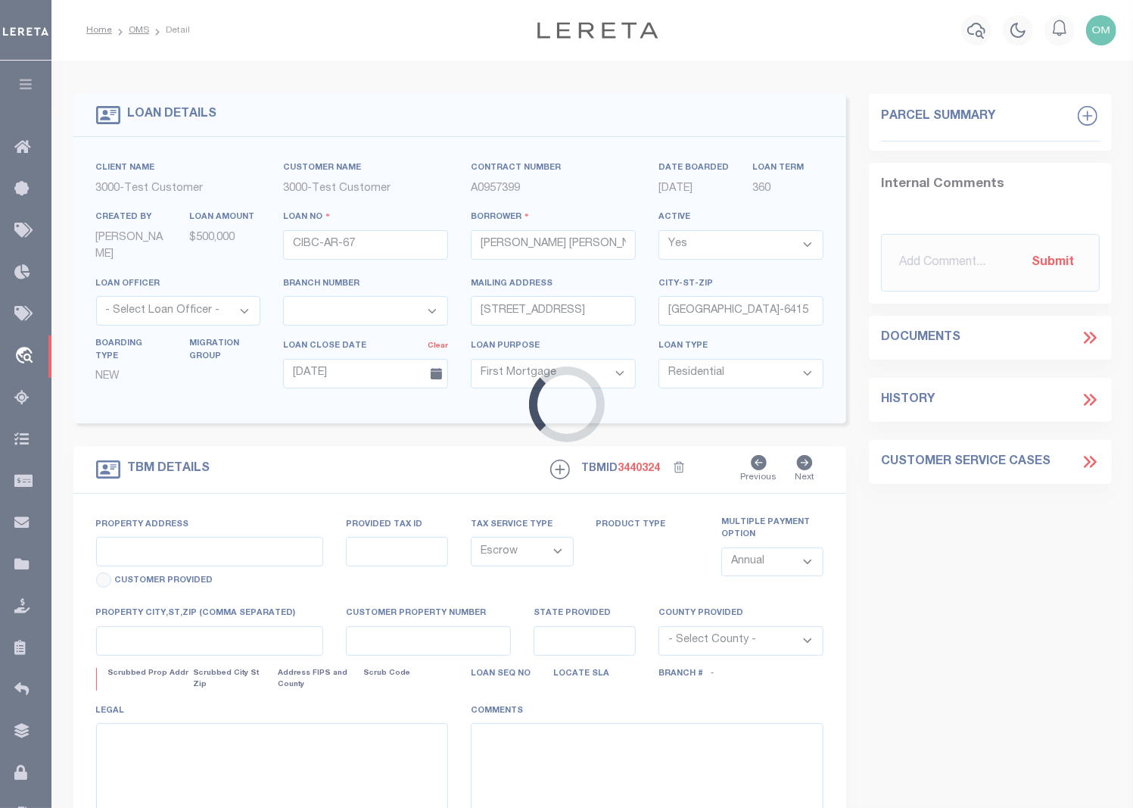
type input "WA"
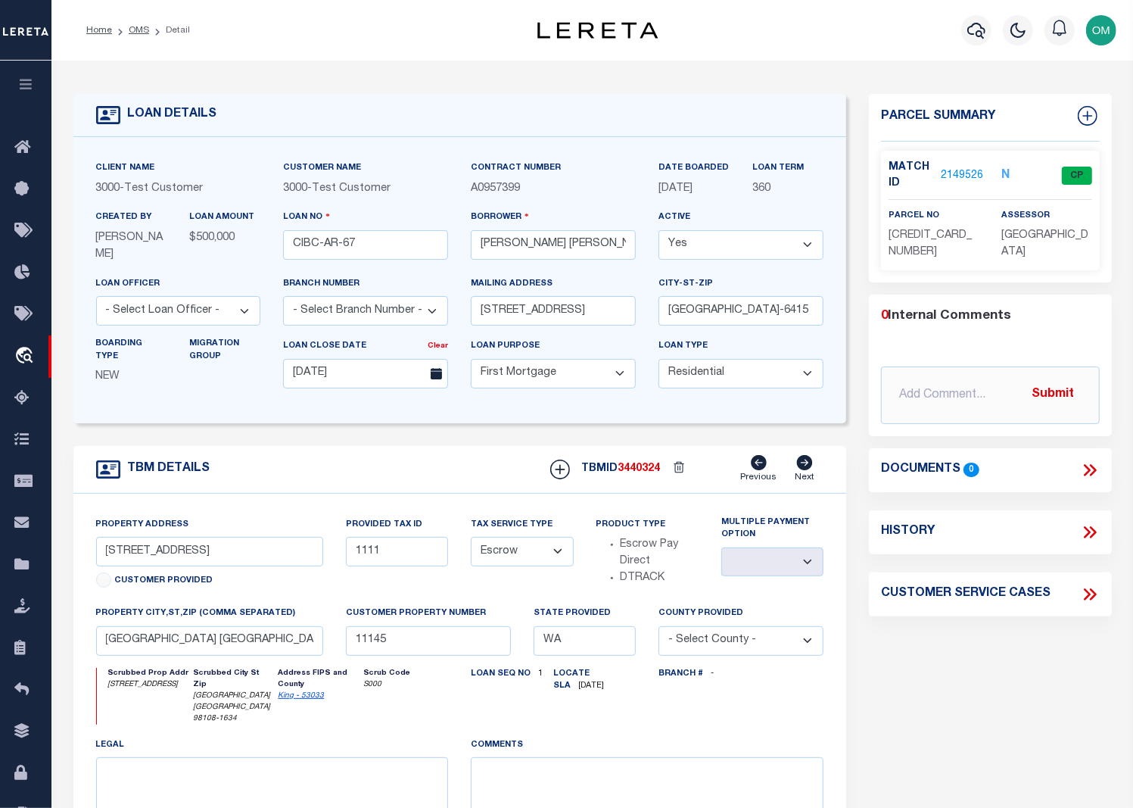
click at [956, 172] on link "2149526" at bounding box center [962, 176] width 42 height 16
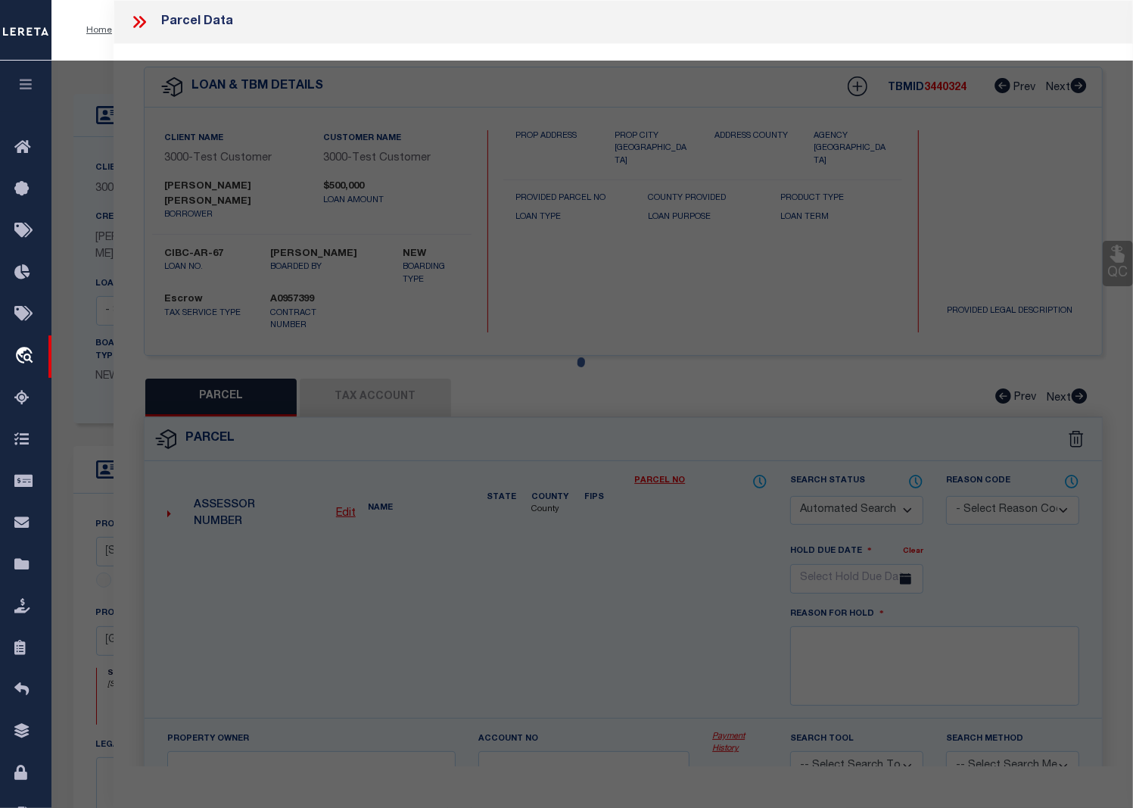
checkbox input "false"
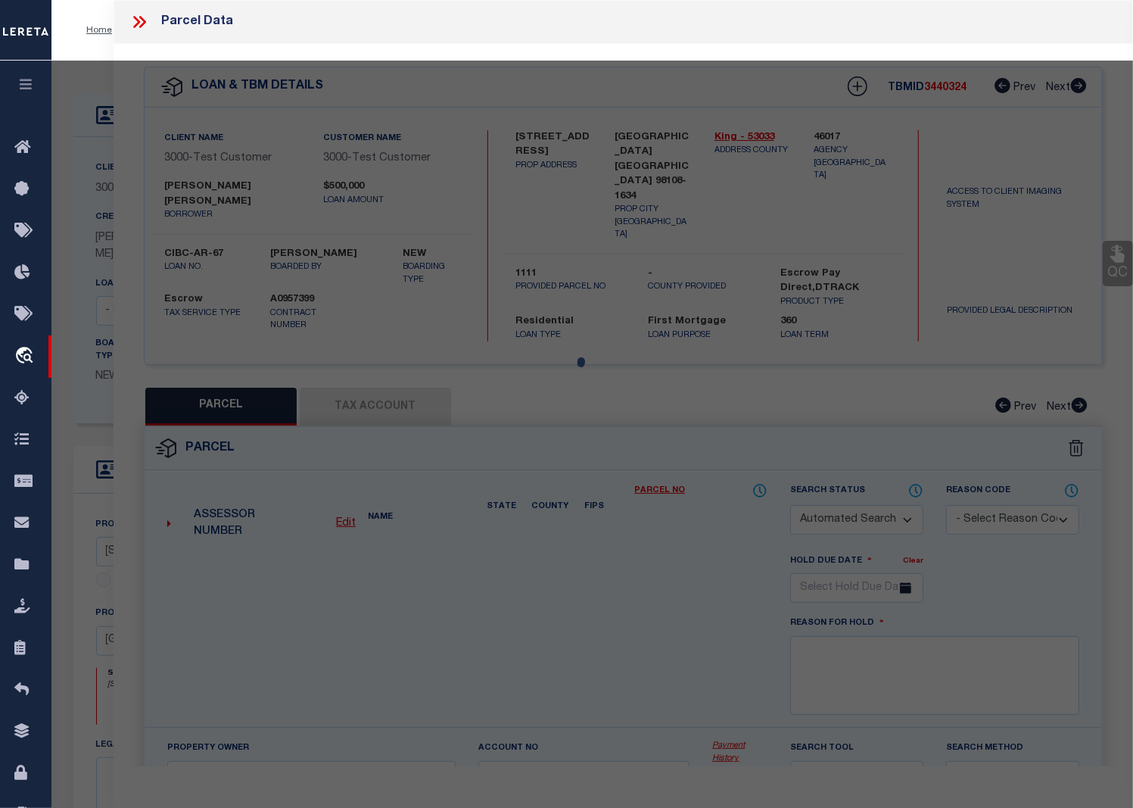
select select "CP"
select select "ADA"
type input "MANION,ANISA"
select select "ATL"
select select "ADD"
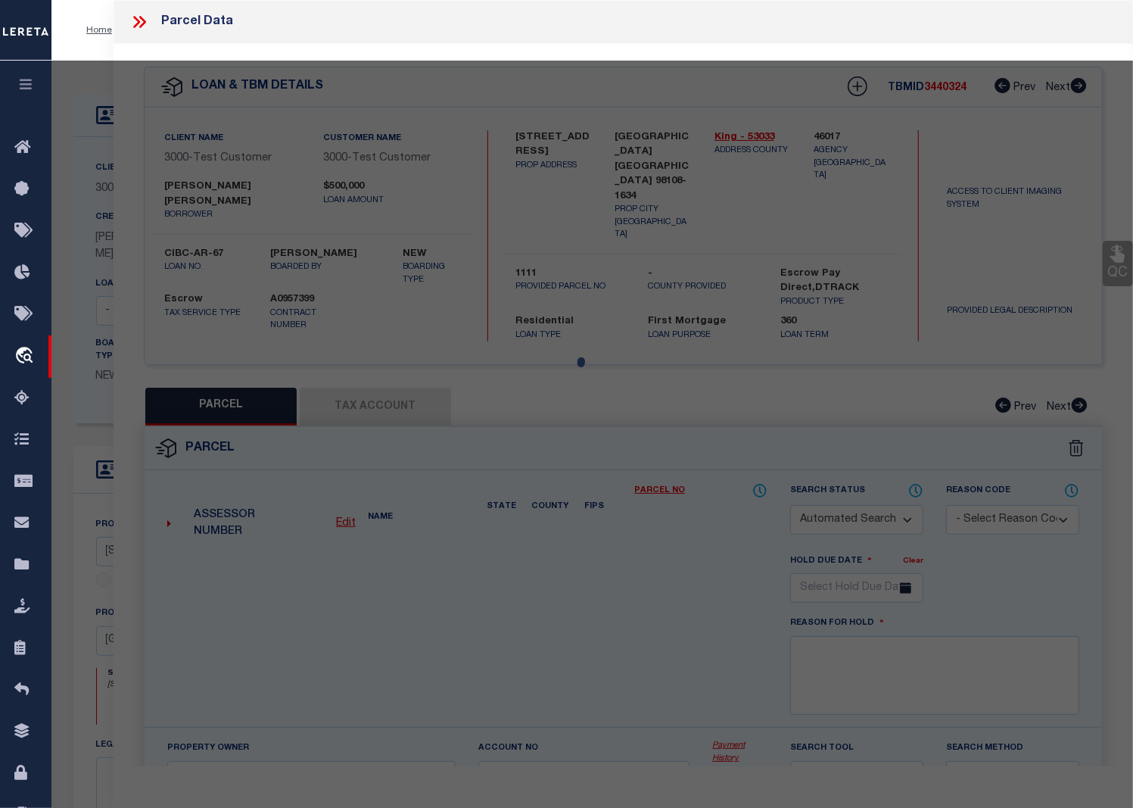
type input "4223 RENTON AVE S"
type input "SEATTLE, WA 98108"
type textarea "NEW RAINIER VISTA II LOT 1-EE SEATTLE LBA #3013850 REC #20130607900001 SD LBA D…"
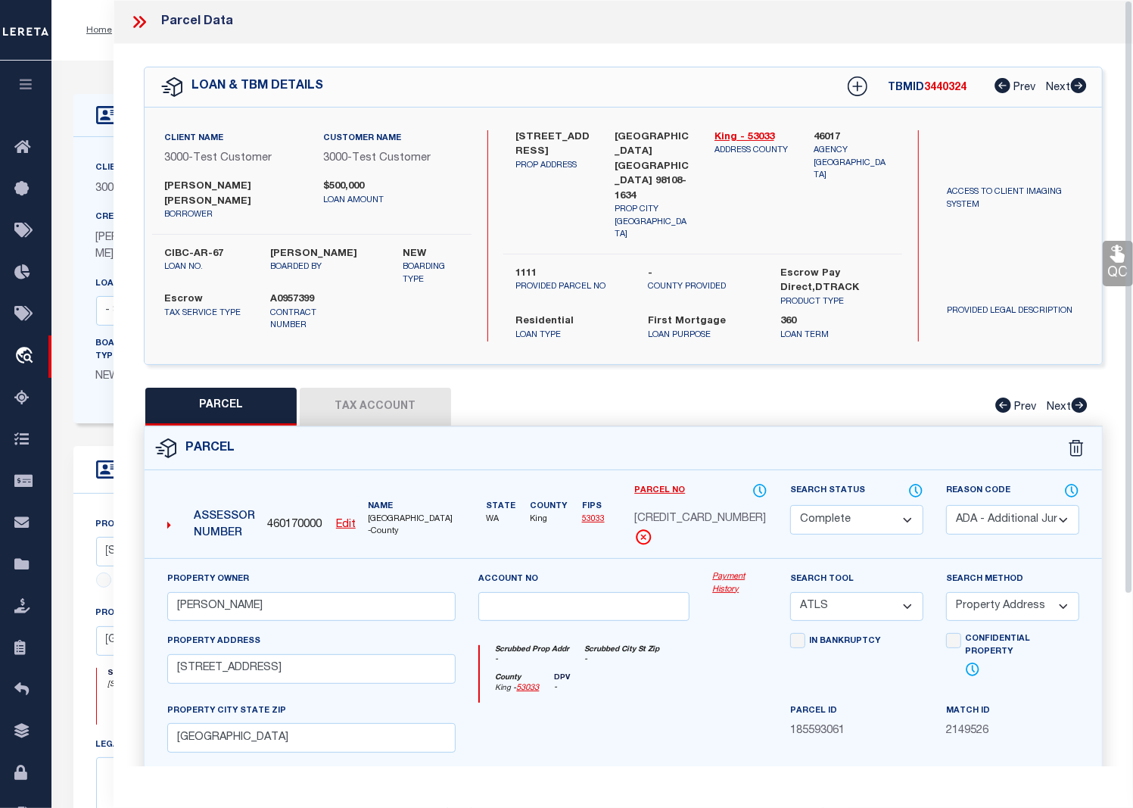
click at [727, 571] on link "Payment History" at bounding box center [739, 583] width 55 height 25
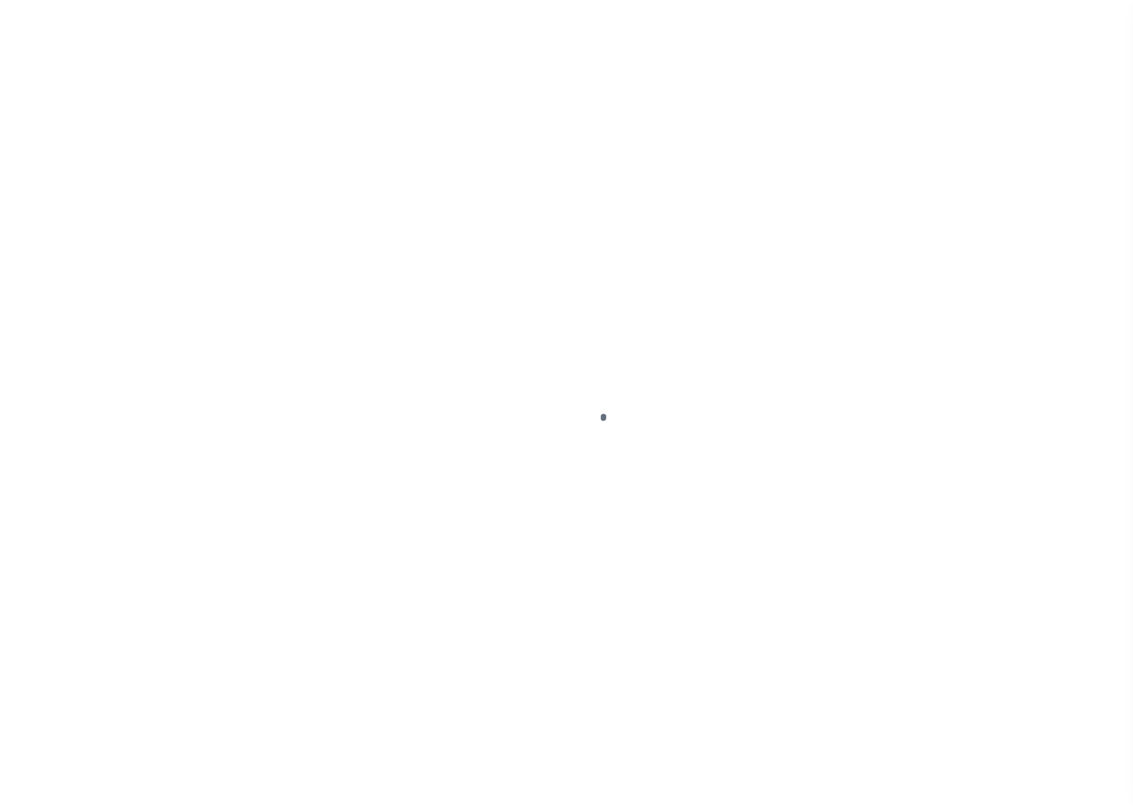
select select "10"
select select "Escrow"
select select
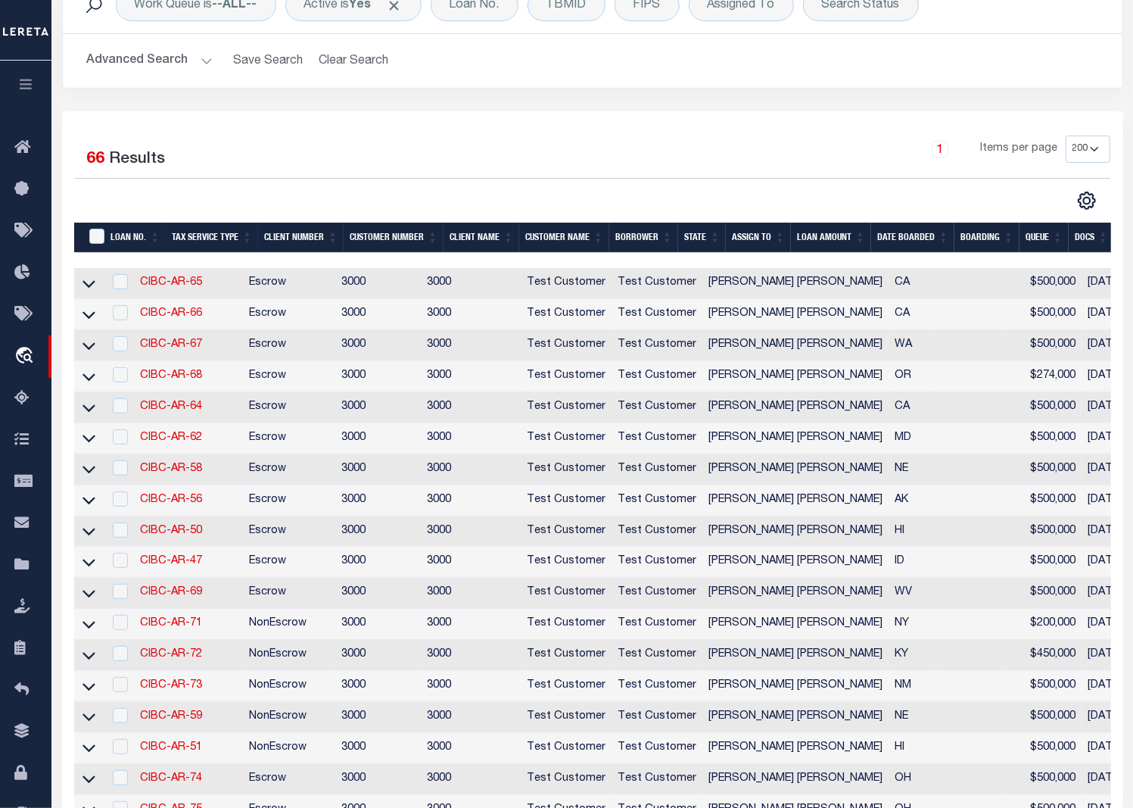
scroll to position [206, 0]
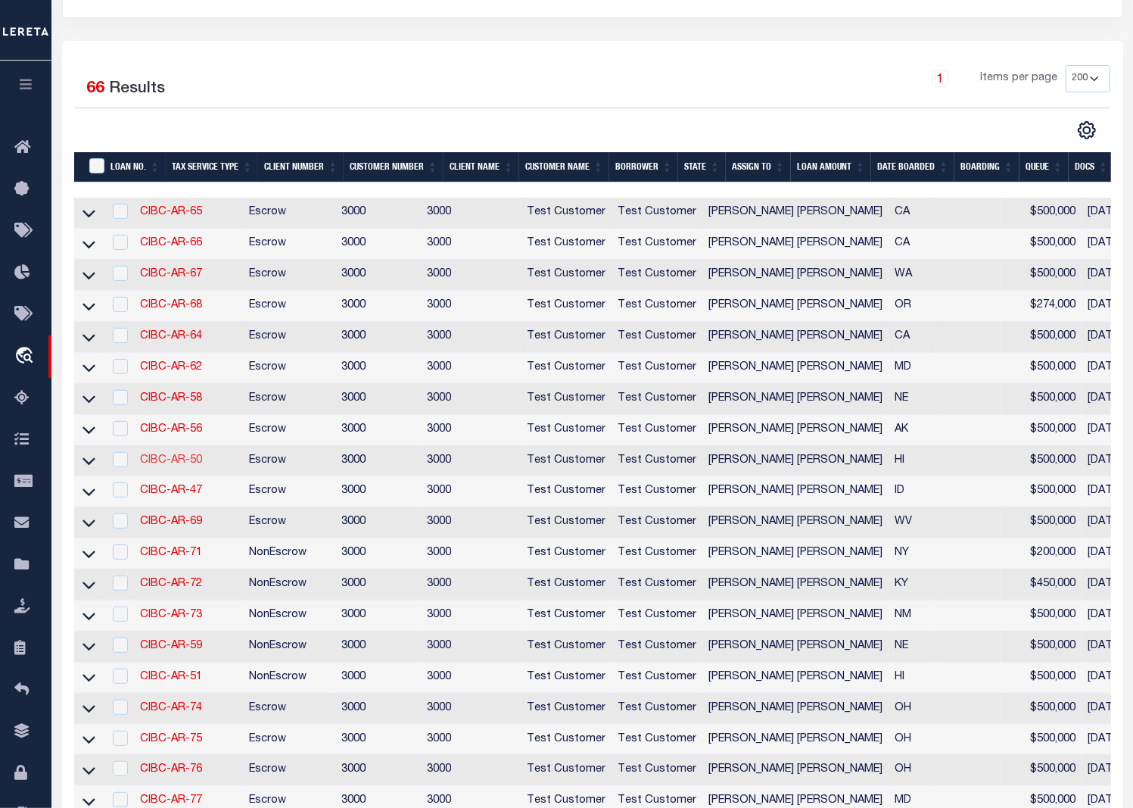
click at [177, 465] on link "CIBC-AR-50" at bounding box center [171, 460] width 62 height 11
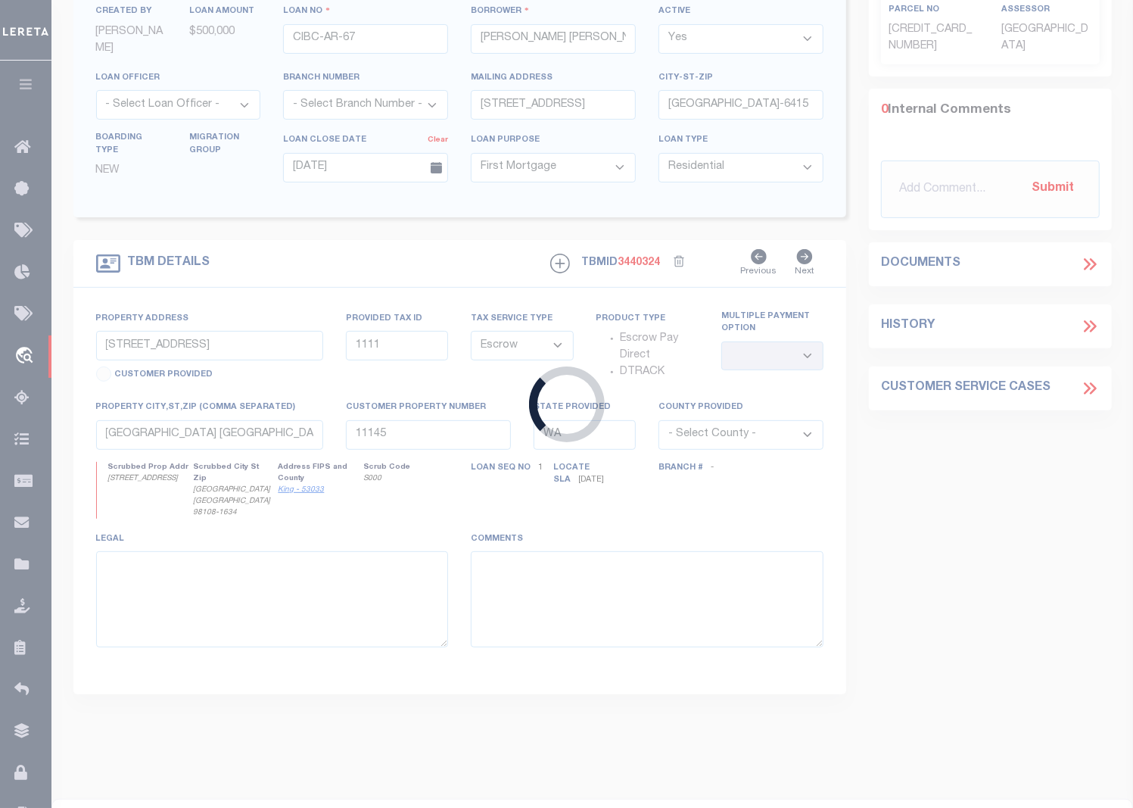
type input "CIBC-AR-50"
select select "127537"
select select "25316"
type input "[STREET_ADDRESS]"
type input "[GEOGRAPHIC_DATA] 10977-1823"
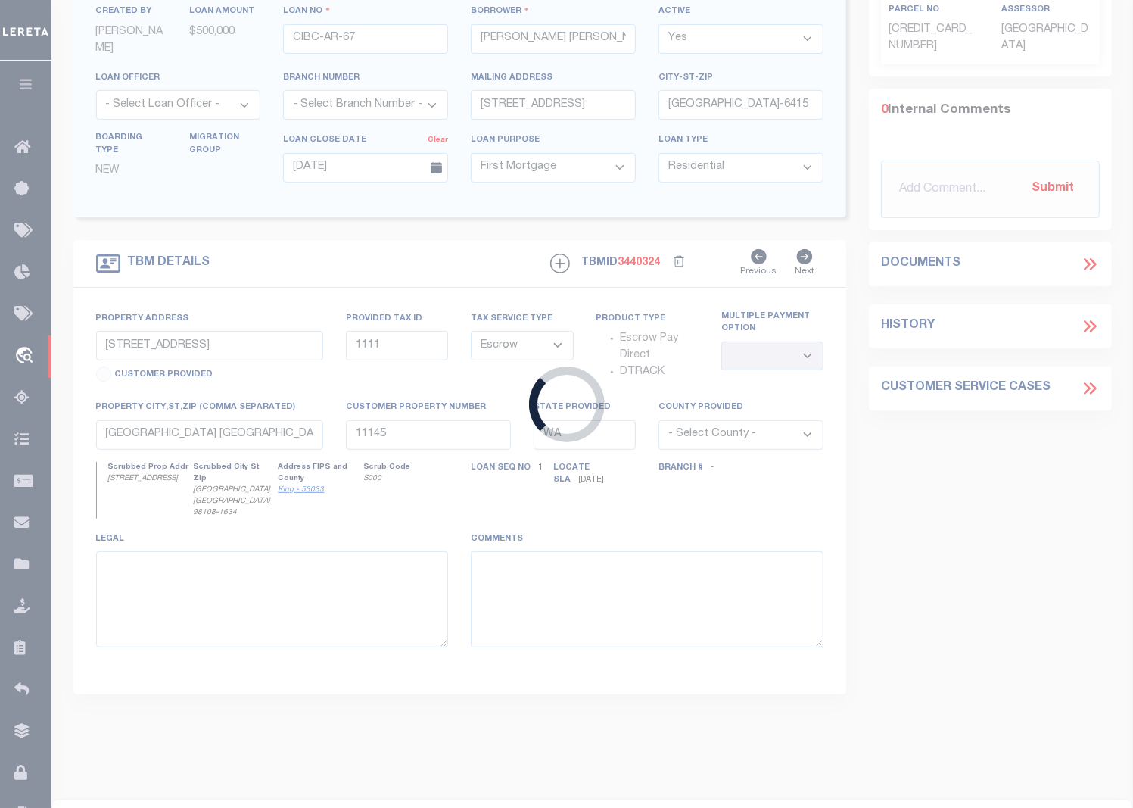
type input "06/04/2025"
select select
type input "1 KEAHOLE PL APT 3512"
select select
type input "[GEOGRAPHIC_DATA] HI 96825-3425"
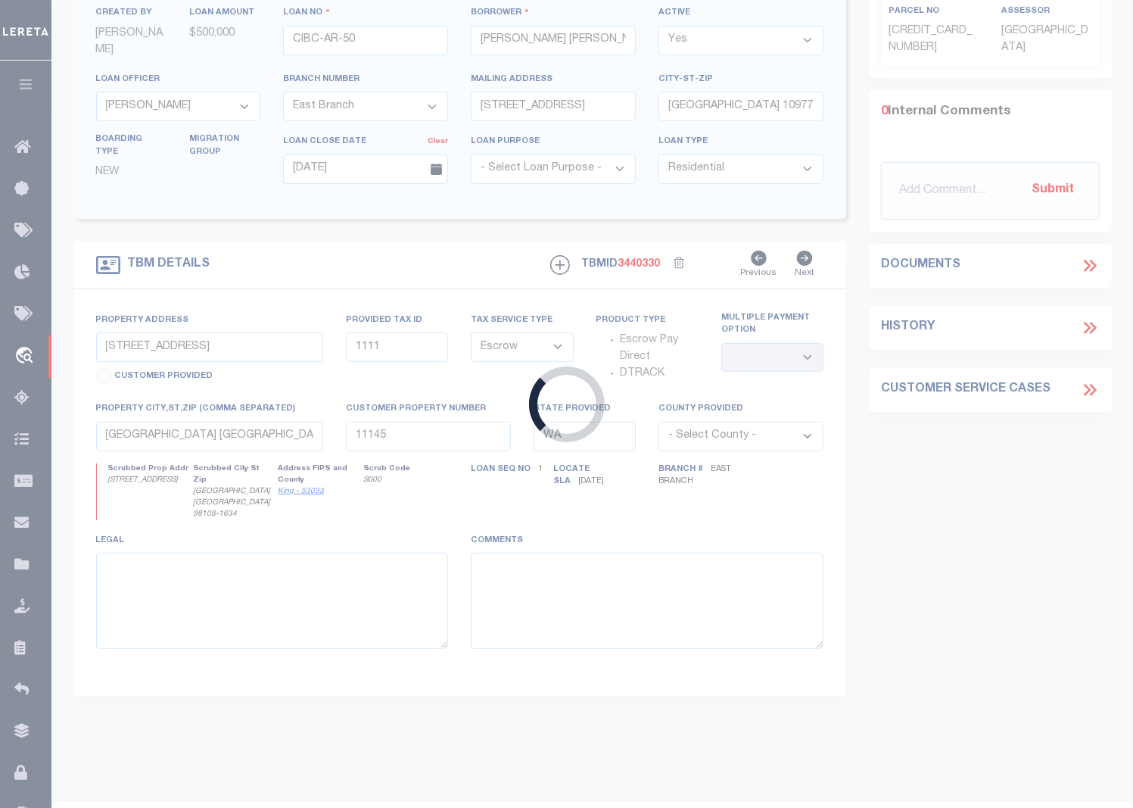
type input "HI"
select select "127537"
select select "25316"
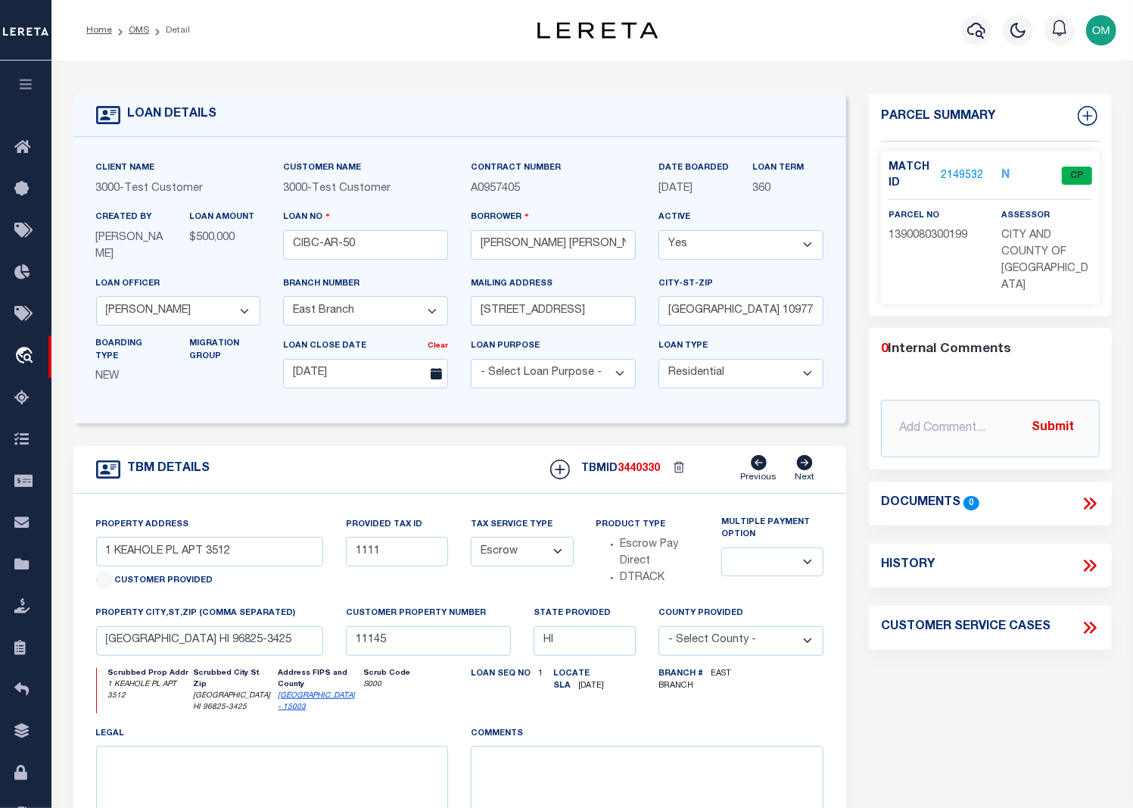
click at [971, 170] on link "2149532" at bounding box center [962, 176] width 42 height 16
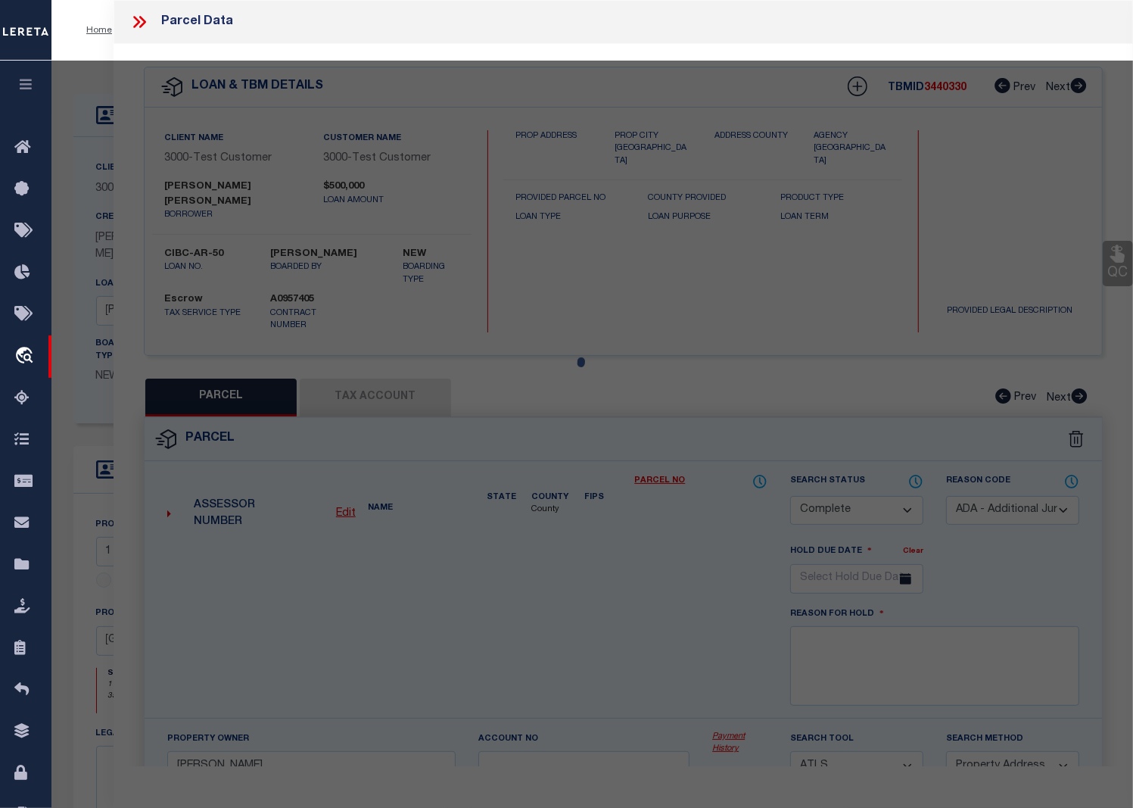
select select "AS"
select select
checkbox input "false"
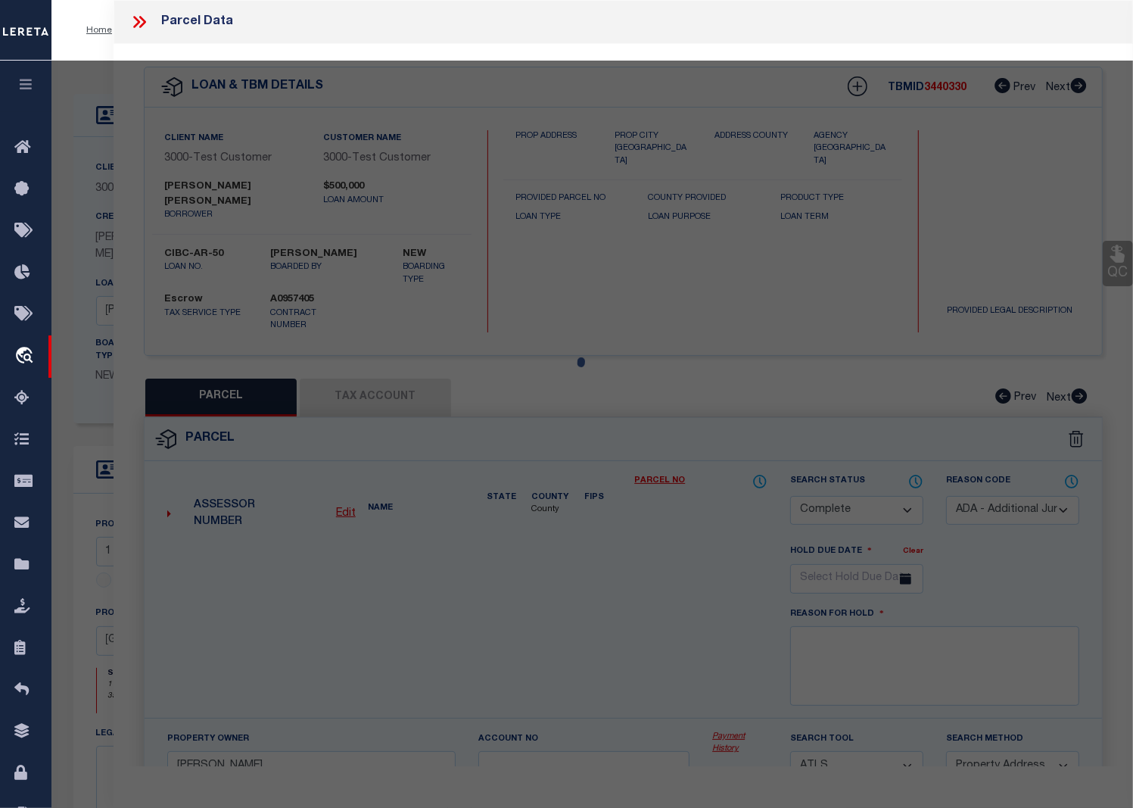
checkbox input "false"
select select "CP"
select select "ICR"
type input "KALELE KAI 3512 LLC"
select select "ATL"
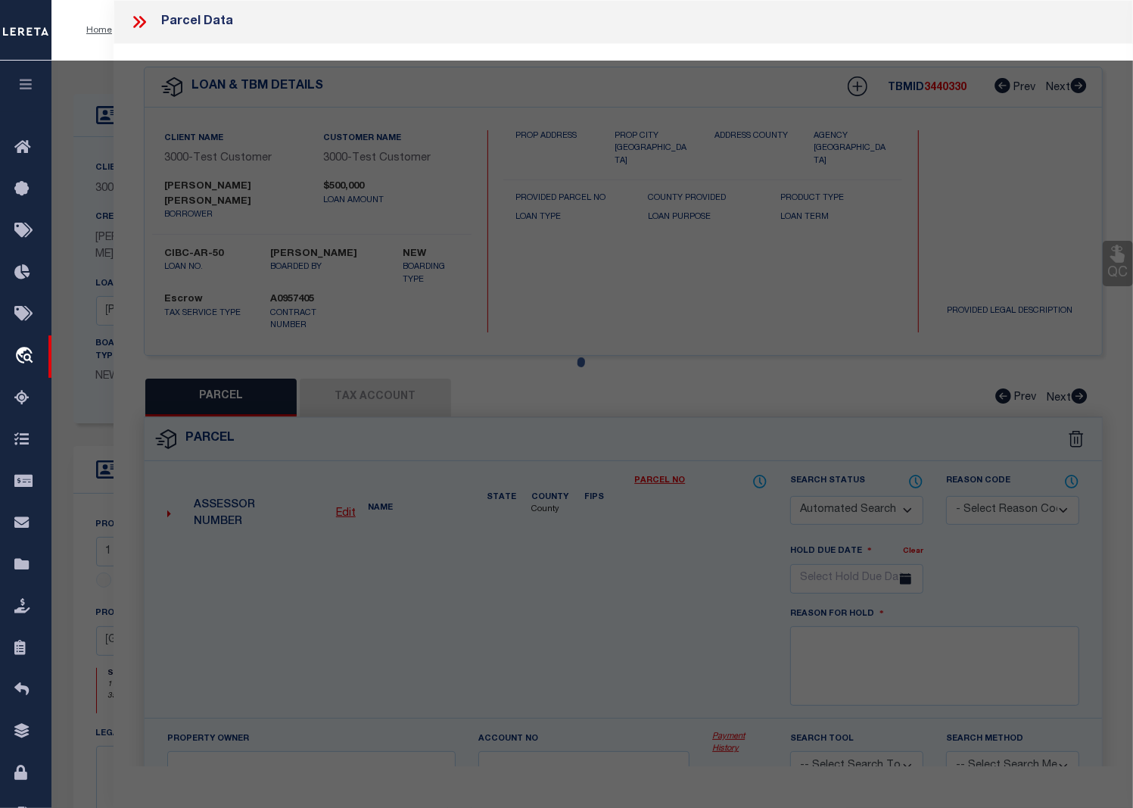
select select "ADD"
type input "1 KEAHOLE PL , #3512"
type input "HONOLULU, HI 96825"
type textarea "UNIT 3512 [PERSON_NAME] CONDO MAP 1865 TOG/PKG STALL 48C-3 & 49C-3 BOAT MOORING…"
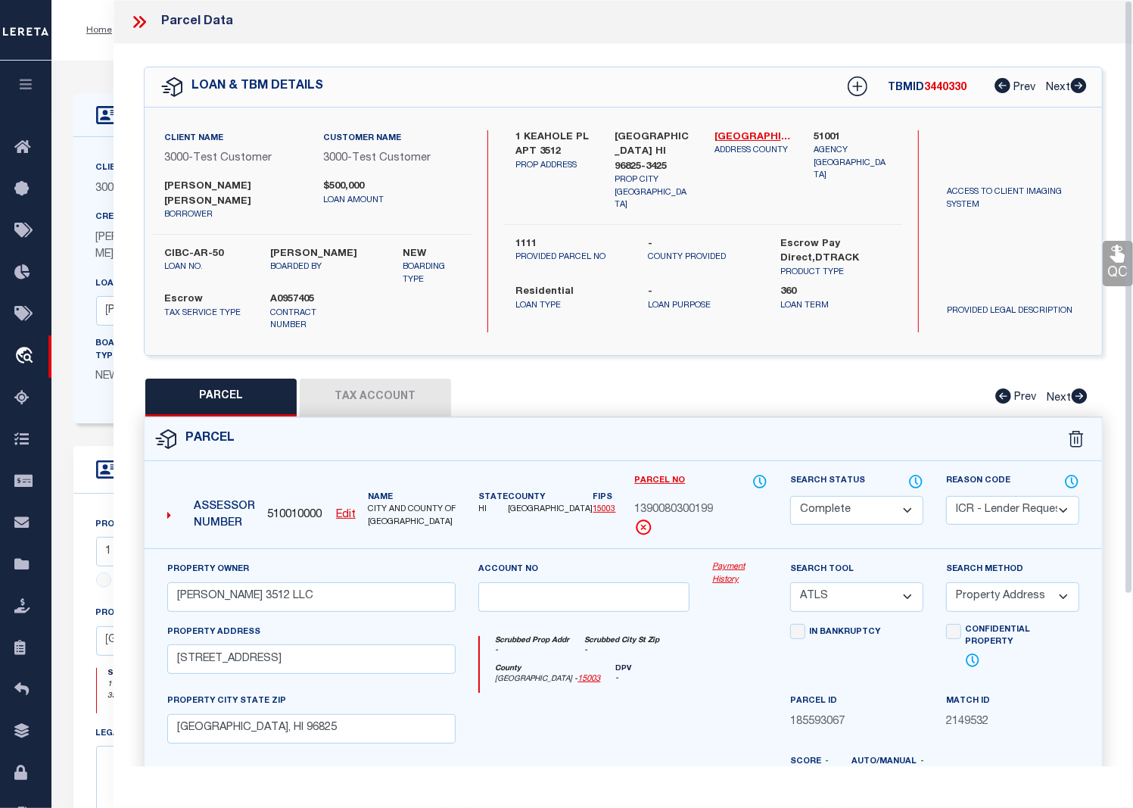
click at [728, 561] on link "Payment History" at bounding box center [739, 573] width 55 height 25
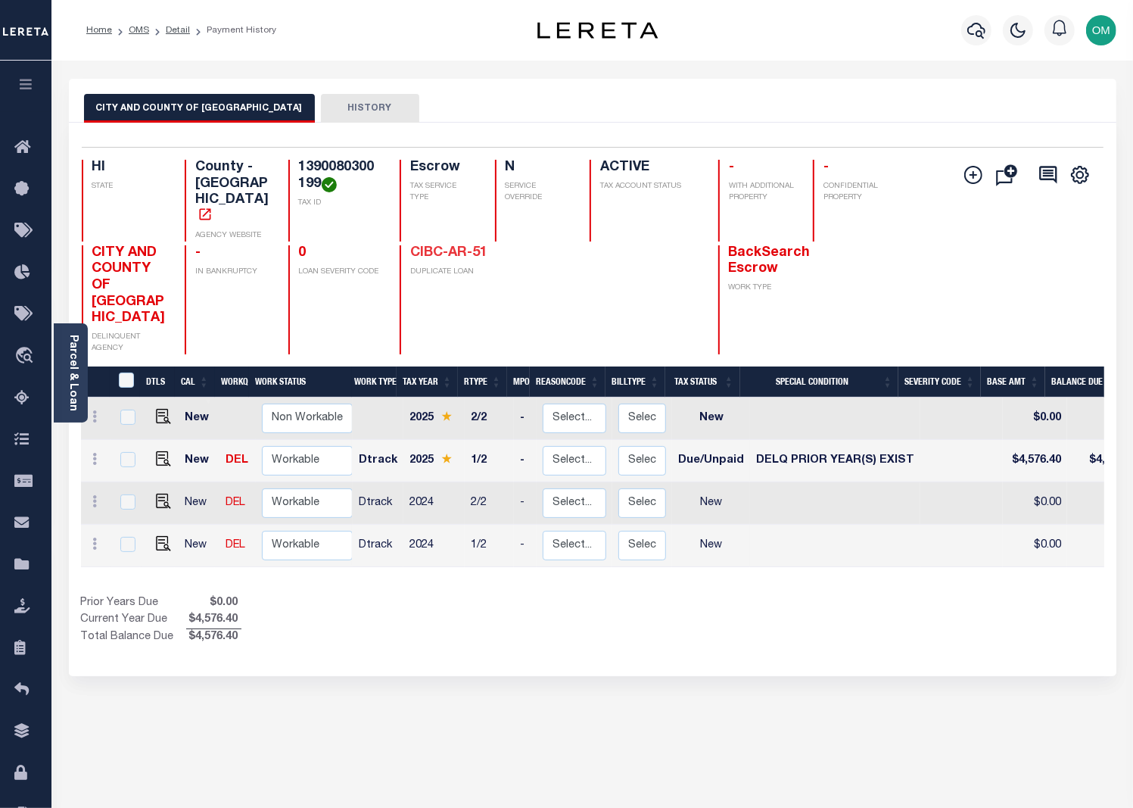
click at [436, 246] on link "CIBC-AR-51" at bounding box center [448, 253] width 77 height 14
click at [67, 363] on link "Parcel & Loan" at bounding box center [72, 373] width 11 height 76
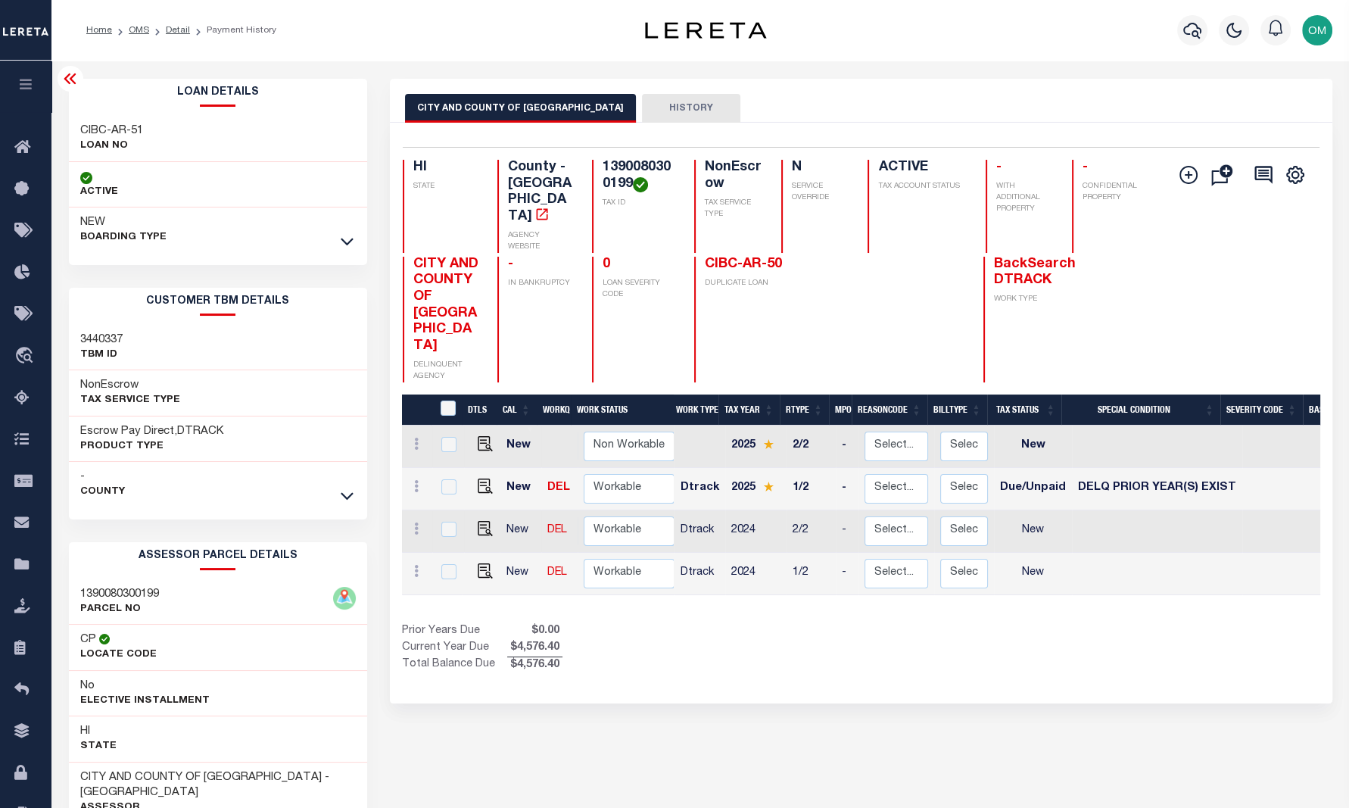
click at [1143, 623] on div "Show Tax Lines before Bill Release Date Prior Years Due $0.00 Current Year Due …" at bounding box center [860, 648] width 917 height 51
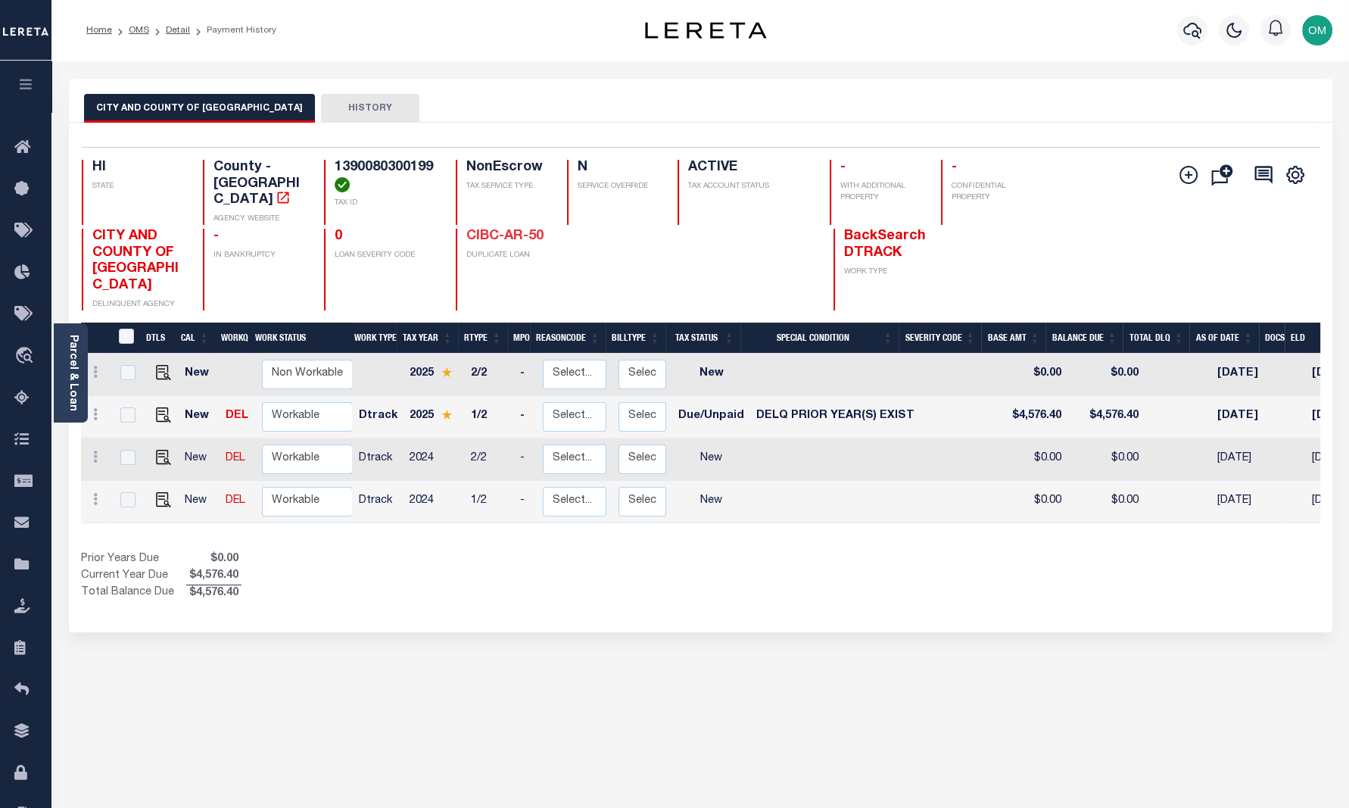
click at [515, 229] on link "CIBC-AR-50" at bounding box center [504, 236] width 77 height 14
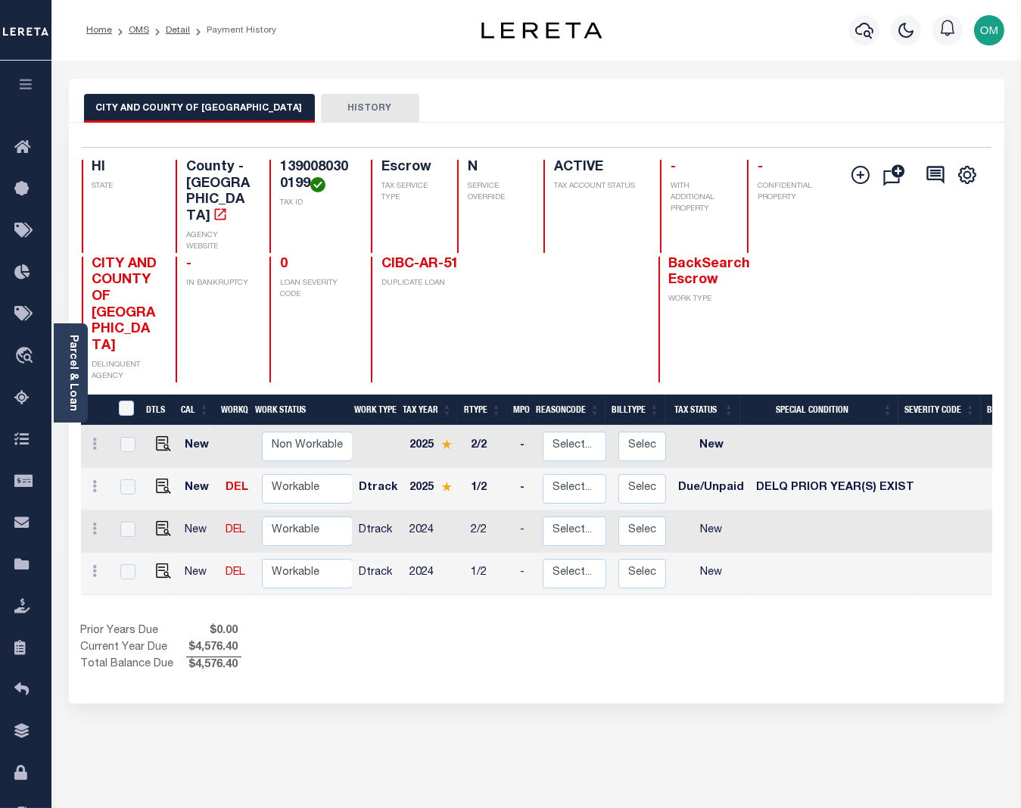
click at [78, 391] on link "Parcel & Loan" at bounding box center [72, 373] width 11 height 76
